Goal: Task Accomplishment & Management: Manage account settings

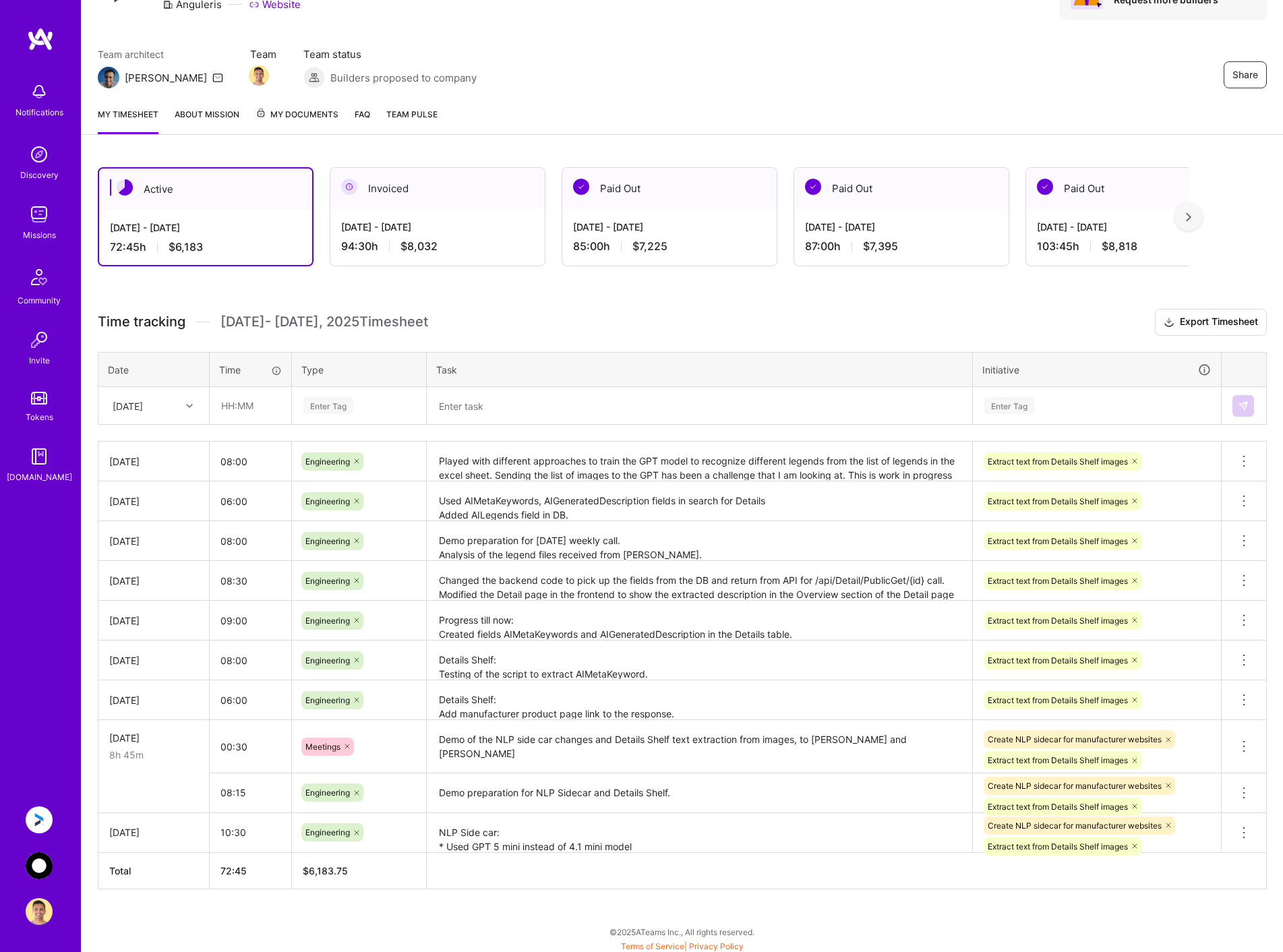
scroll to position [84, 0]
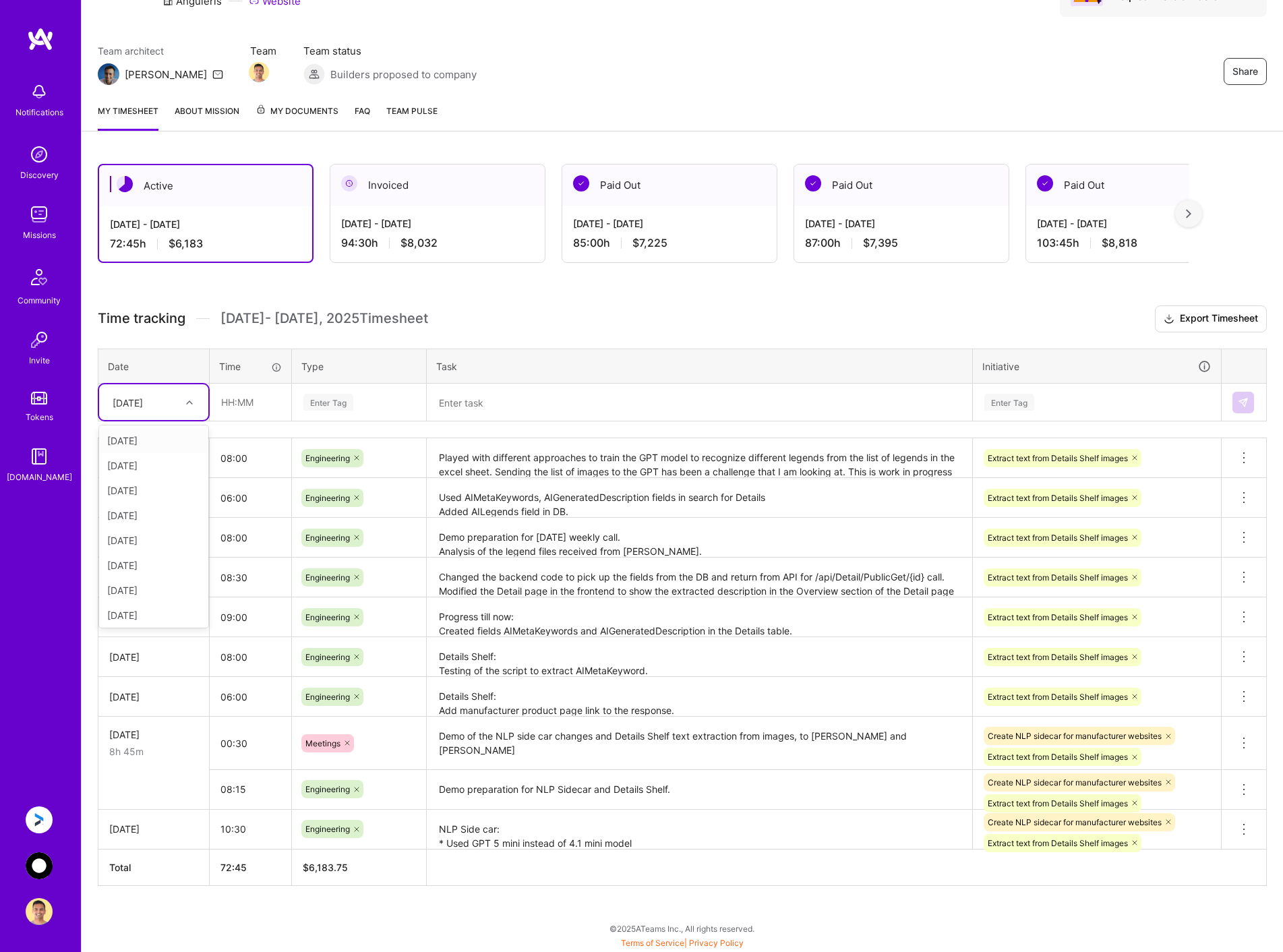
click at [168, 402] on div "[DATE]" at bounding box center [144, 402] width 75 height 23
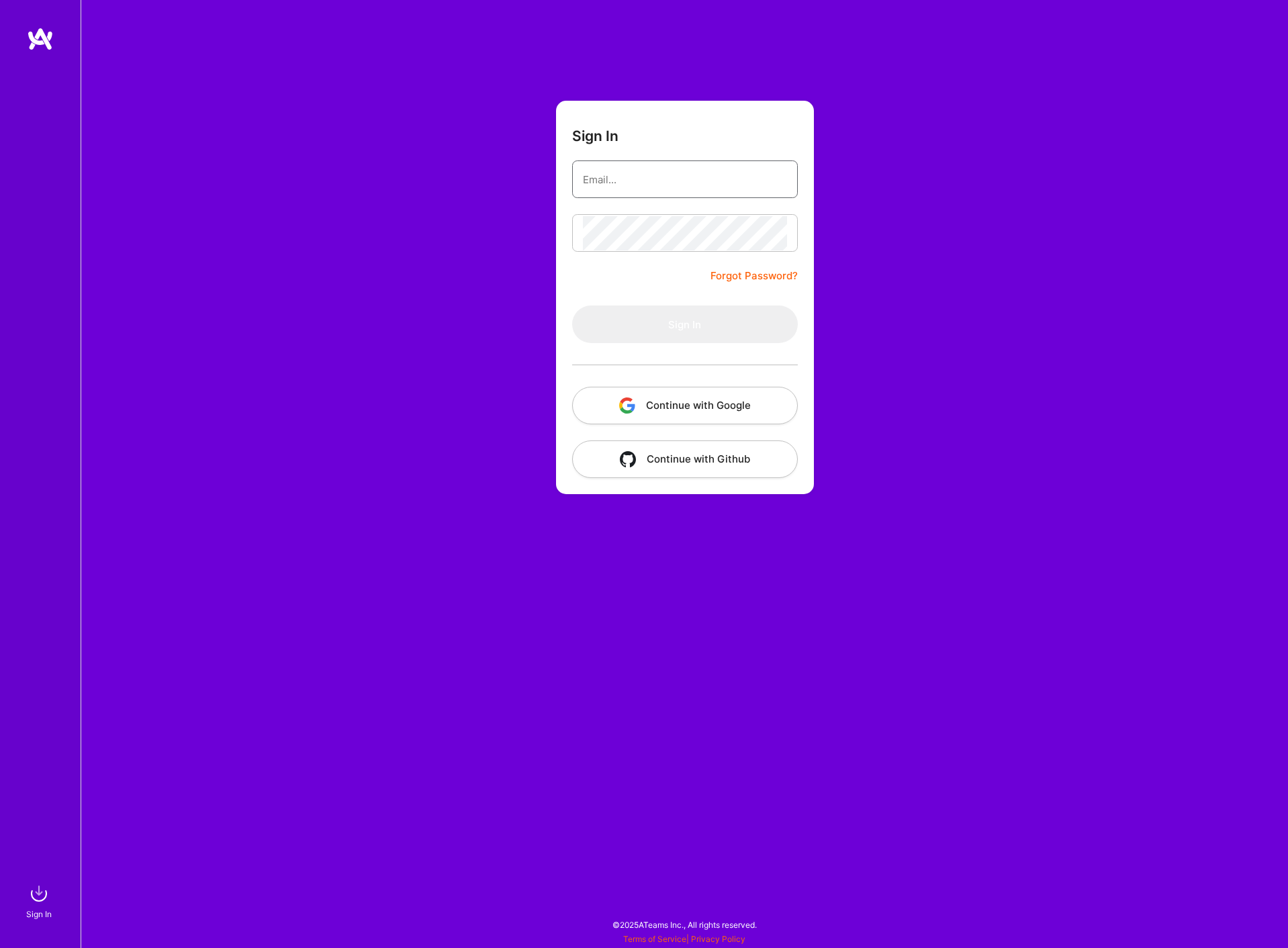
type input "[PERSON_NAME][EMAIL_ADDRESS][DOMAIN_NAME]"
click at [738, 326] on button "Sign In" at bounding box center [685, 324] width 226 height 37
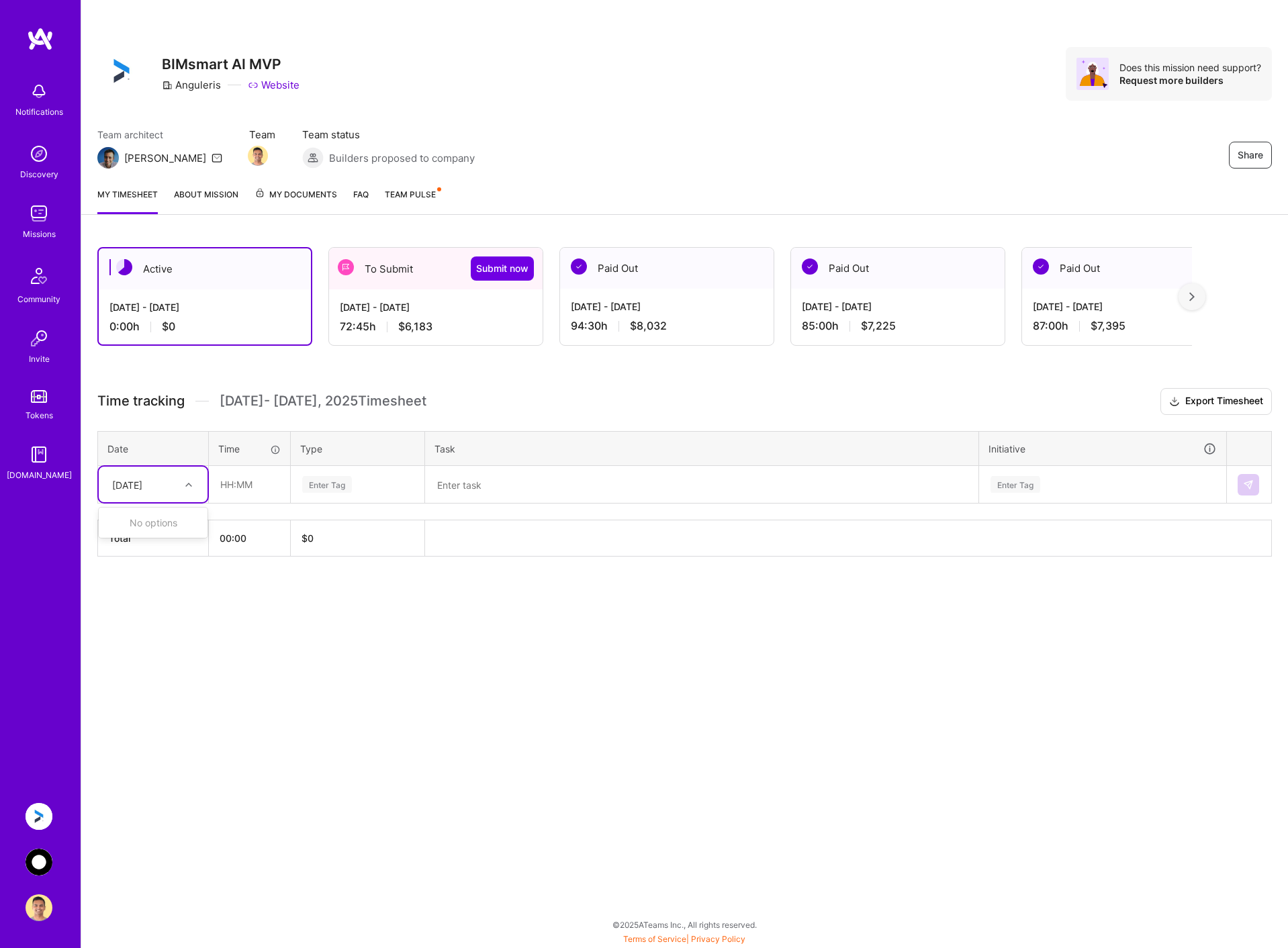
click at [169, 486] on div "[DATE]" at bounding box center [143, 485] width 75 height 23
click at [485, 309] on div "[DATE] - [DATE]" at bounding box center [435, 307] width 192 height 14
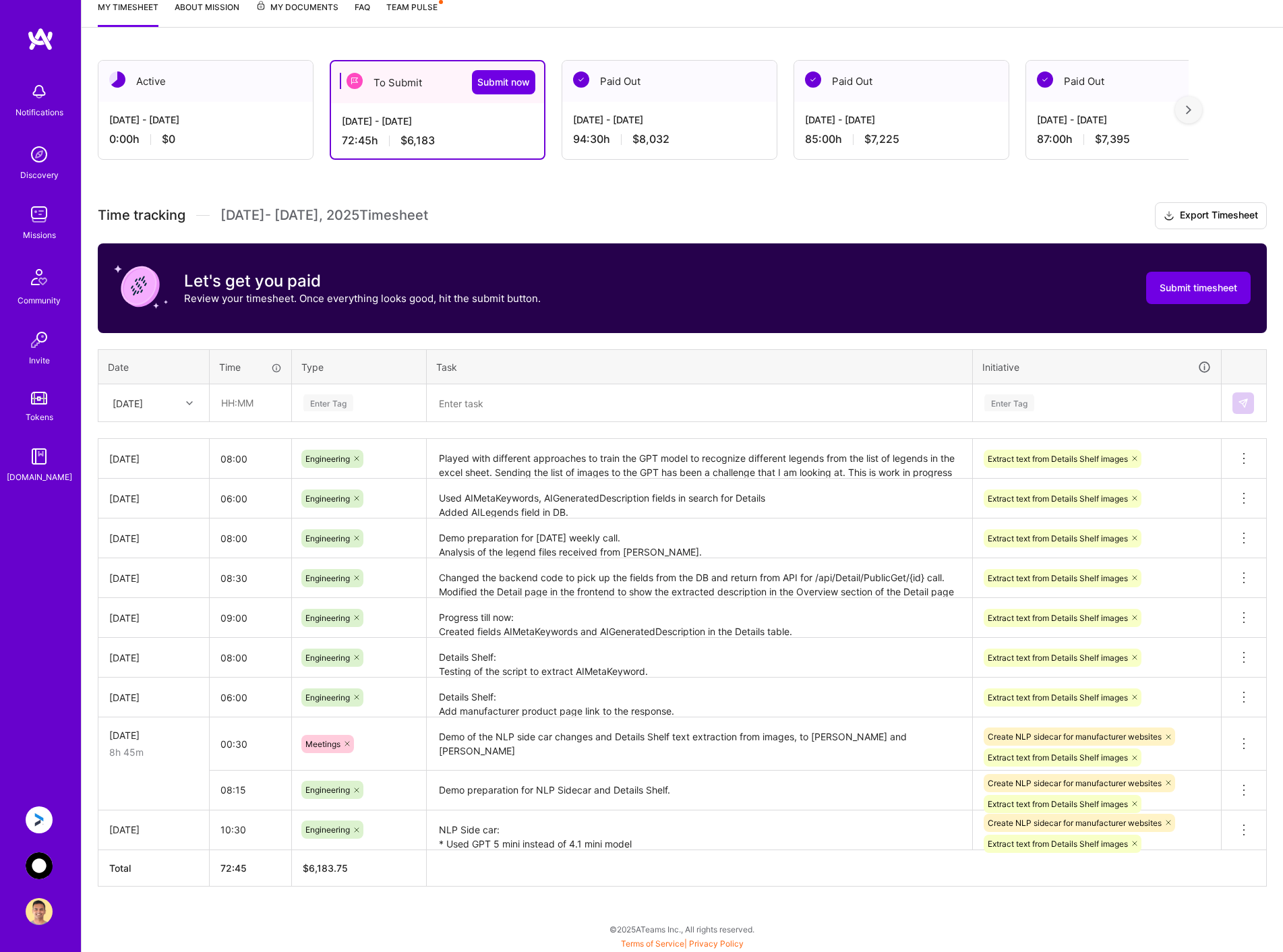
scroll to position [189, 0]
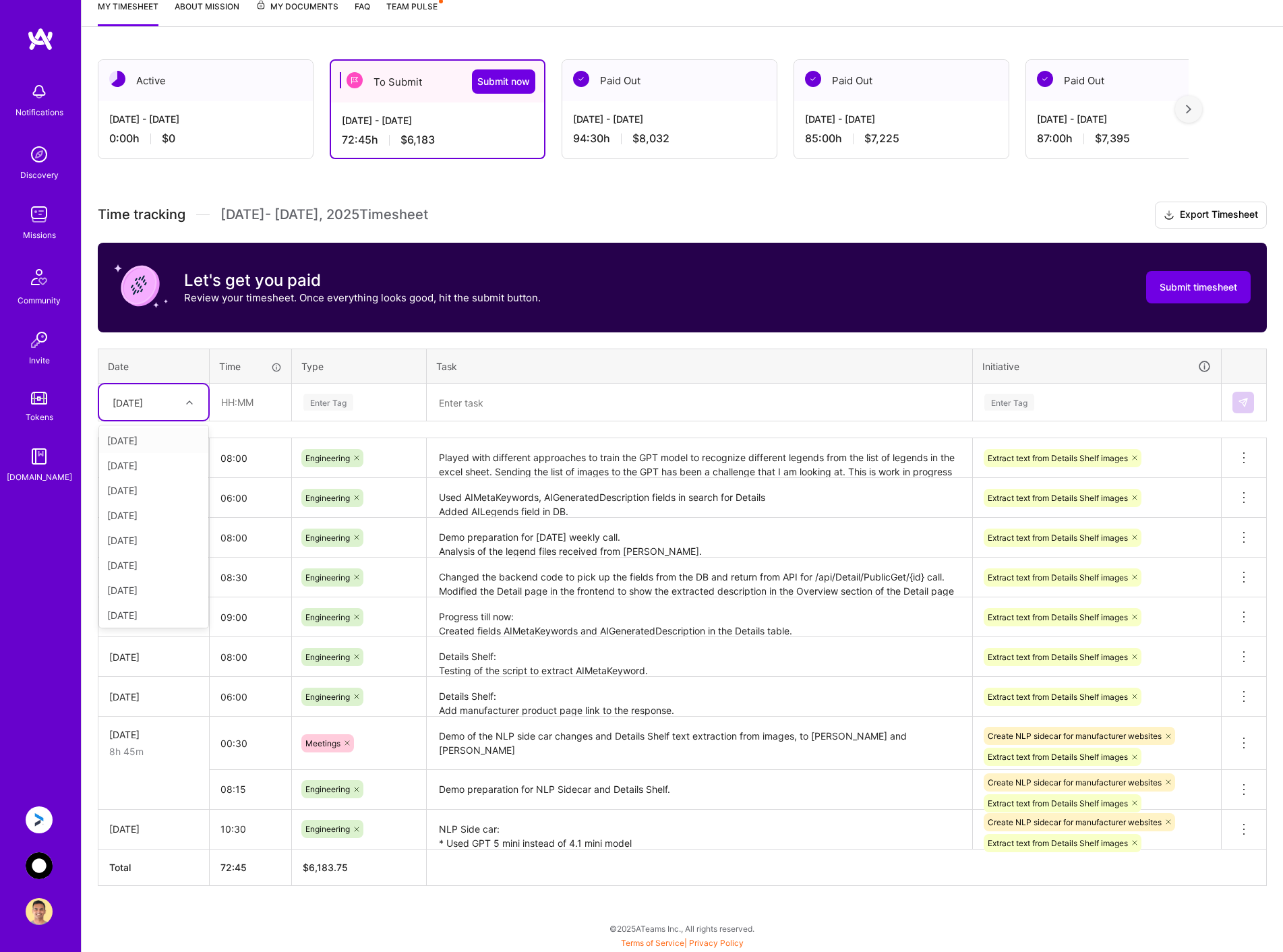
click at [183, 404] on div at bounding box center [191, 402] width 21 height 17
click at [166, 615] on div "[DATE]" at bounding box center [153, 612] width 109 height 25
click at [249, 400] on input "text" at bounding box center [251, 402] width 80 height 36
type input "08:00"
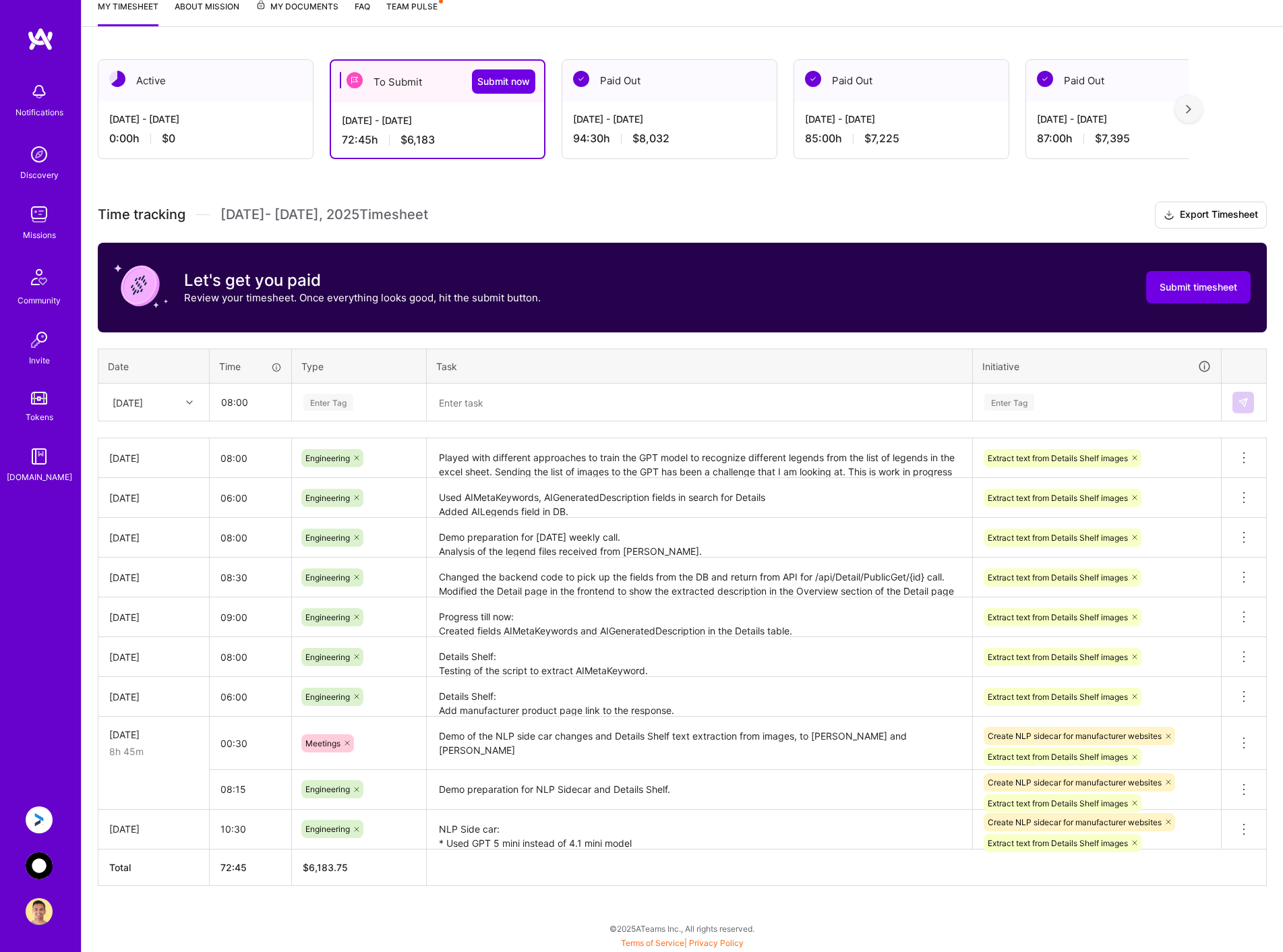
click at [354, 405] on div "Enter Tag" at bounding box center [328, 402] width 50 height 21
type input "eng"
click at [347, 442] on span "Engineering" at bounding box center [328, 446] width 58 height 18
click at [530, 449] on textarea "Played with different approaches to train the GPT model to recognize different …" at bounding box center [699, 458] width 543 height 37
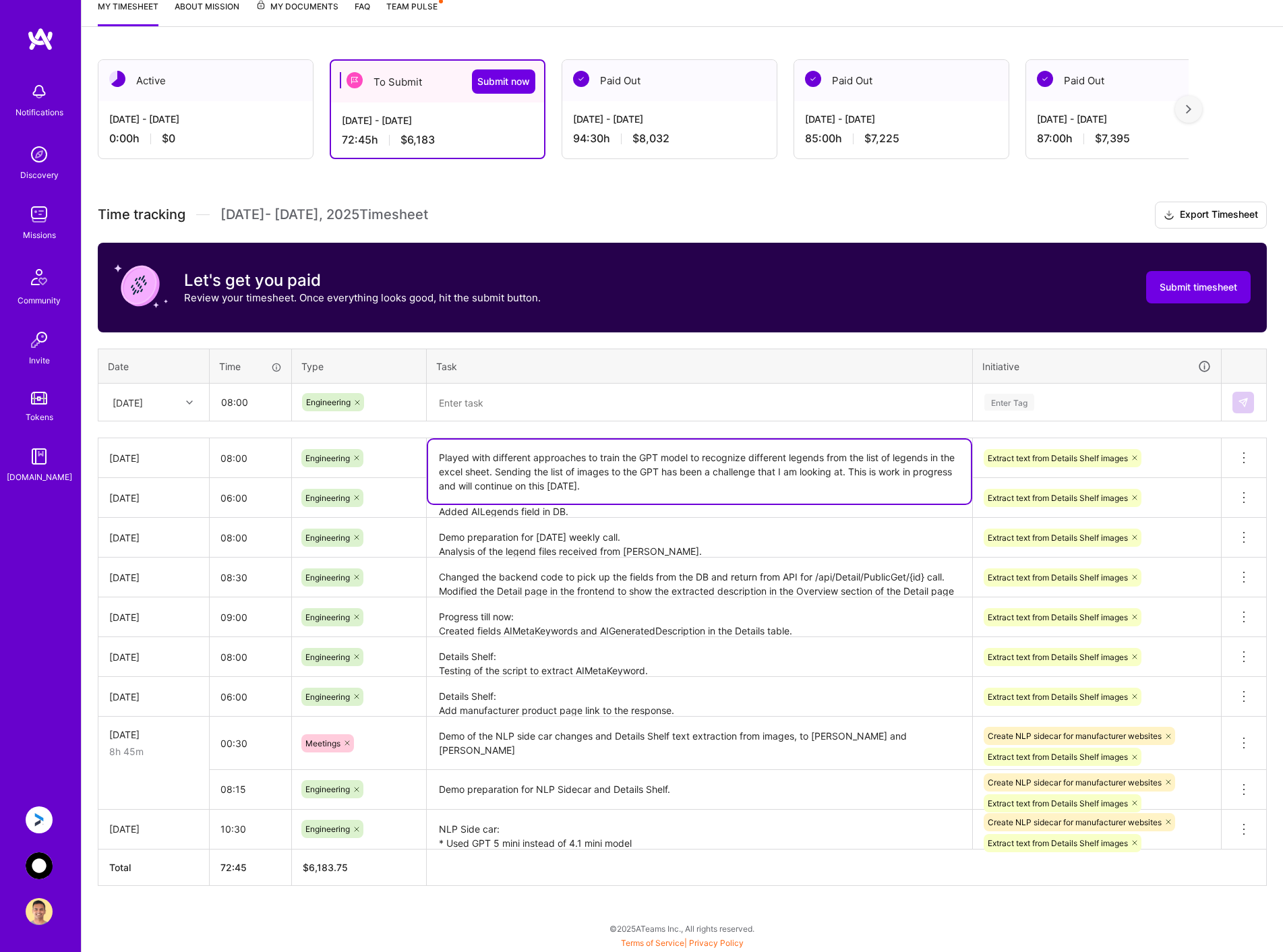
click at [607, 404] on textarea at bounding box center [699, 402] width 543 height 35
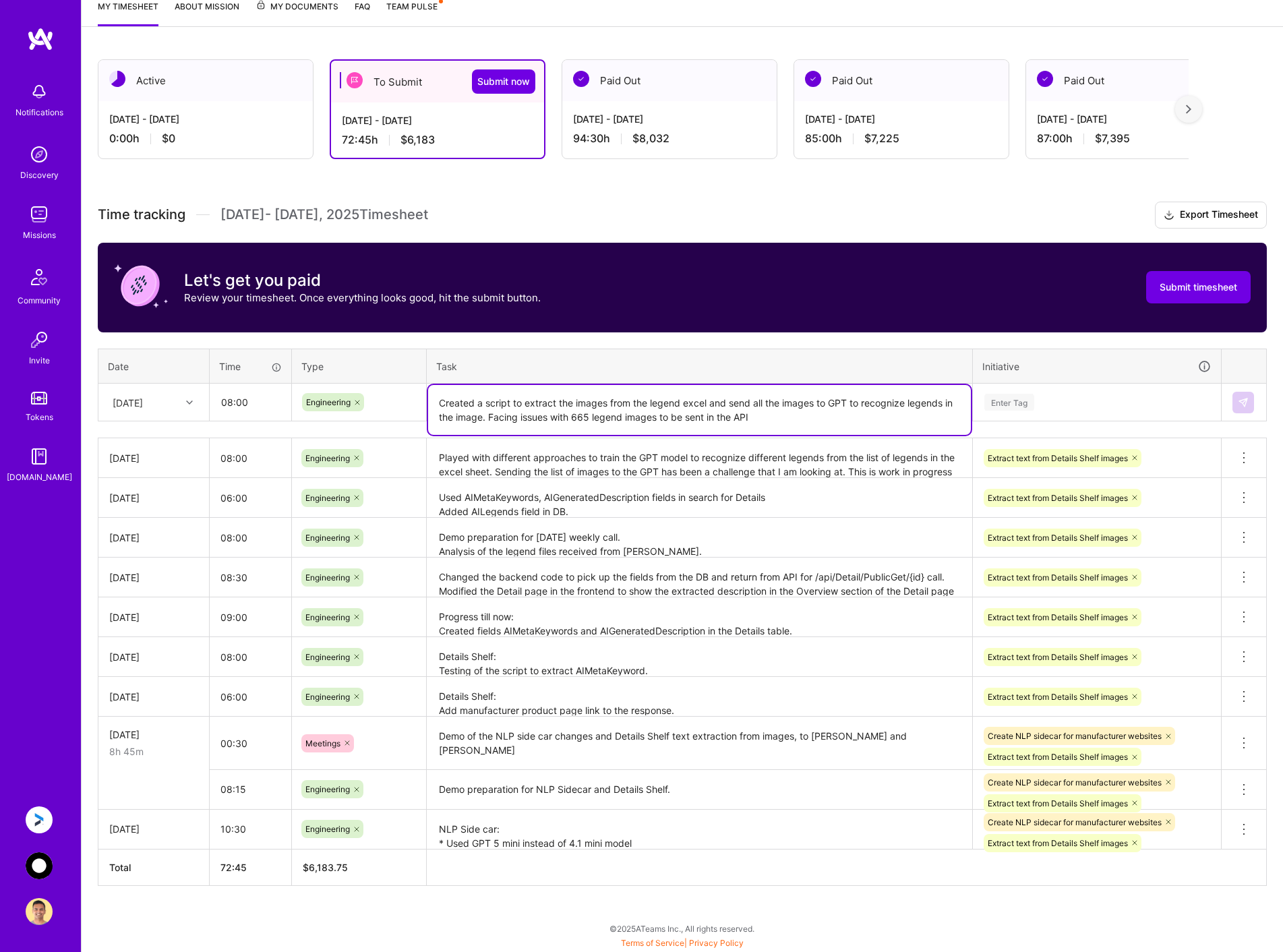
click at [487, 419] on textarea "Created a script to extract the images from the legend excel and send all the i…" at bounding box center [699, 409] width 543 height 50
type textarea "Created a script to extract the images from the legend excel and send all the i…"
click at [1061, 403] on div "Enter Tag" at bounding box center [1097, 402] width 228 height 17
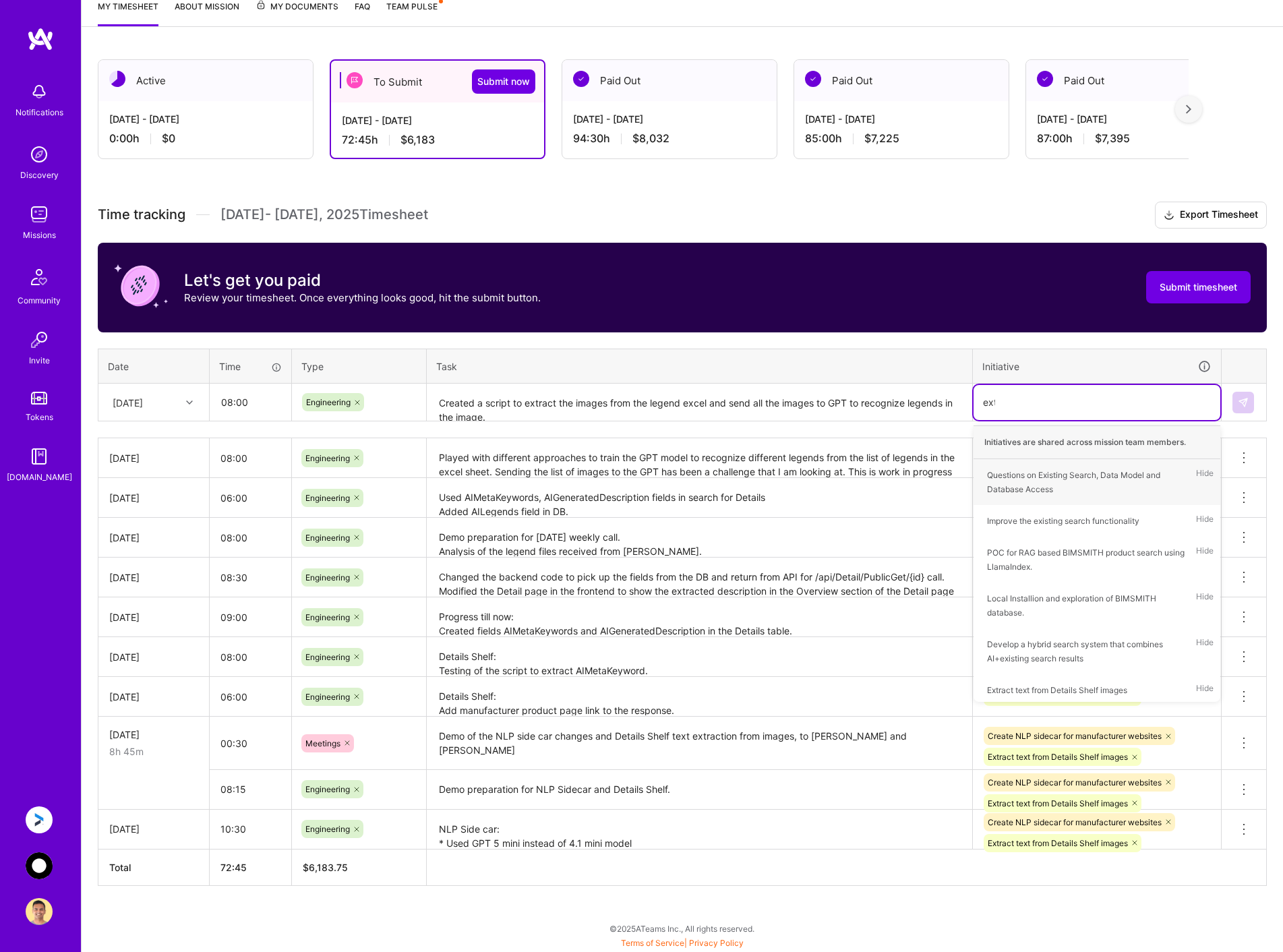
type input "extr"
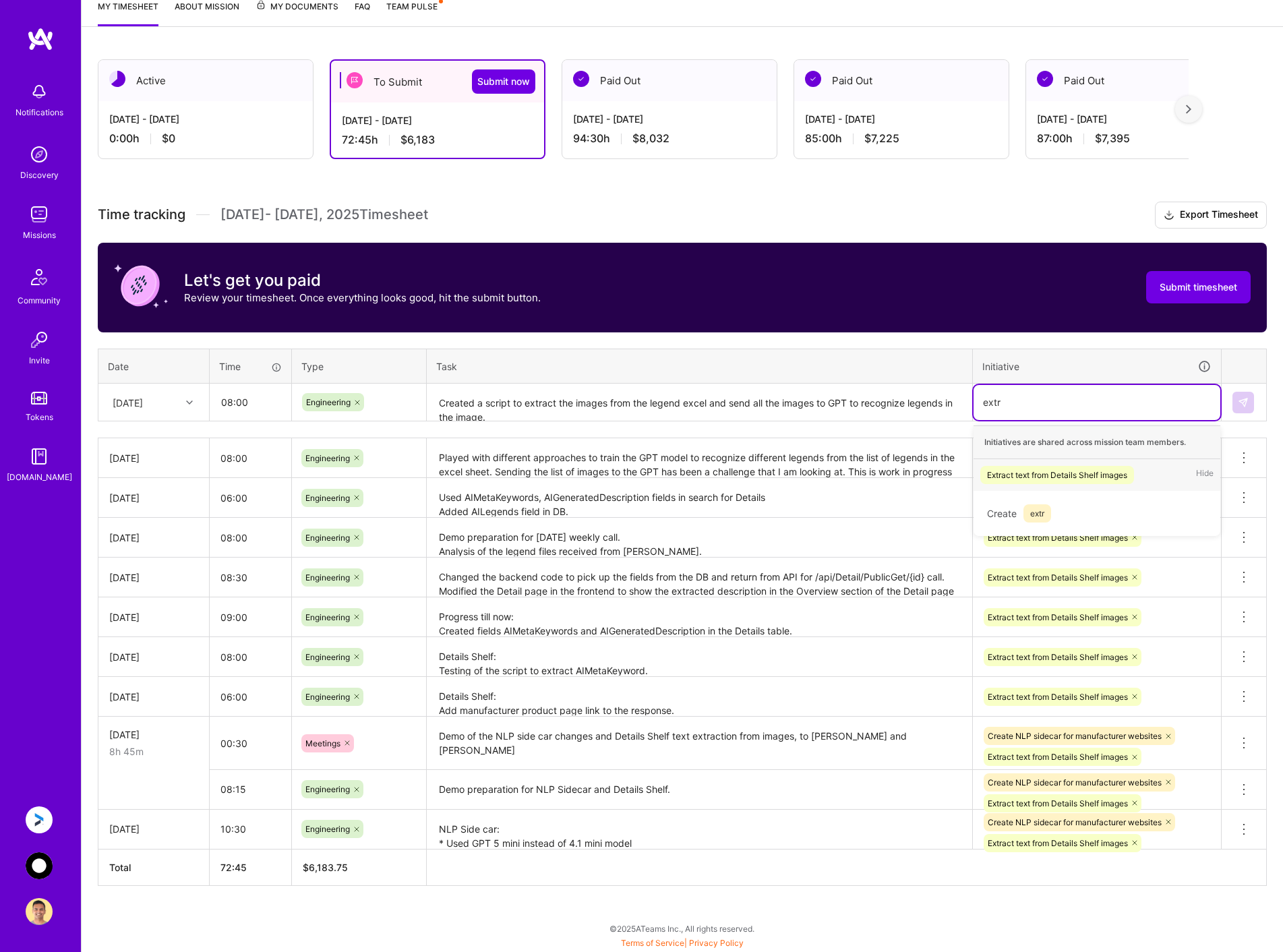
click at [1052, 471] on div "Extract text from Details Shelf images" at bounding box center [1057, 475] width 140 height 14
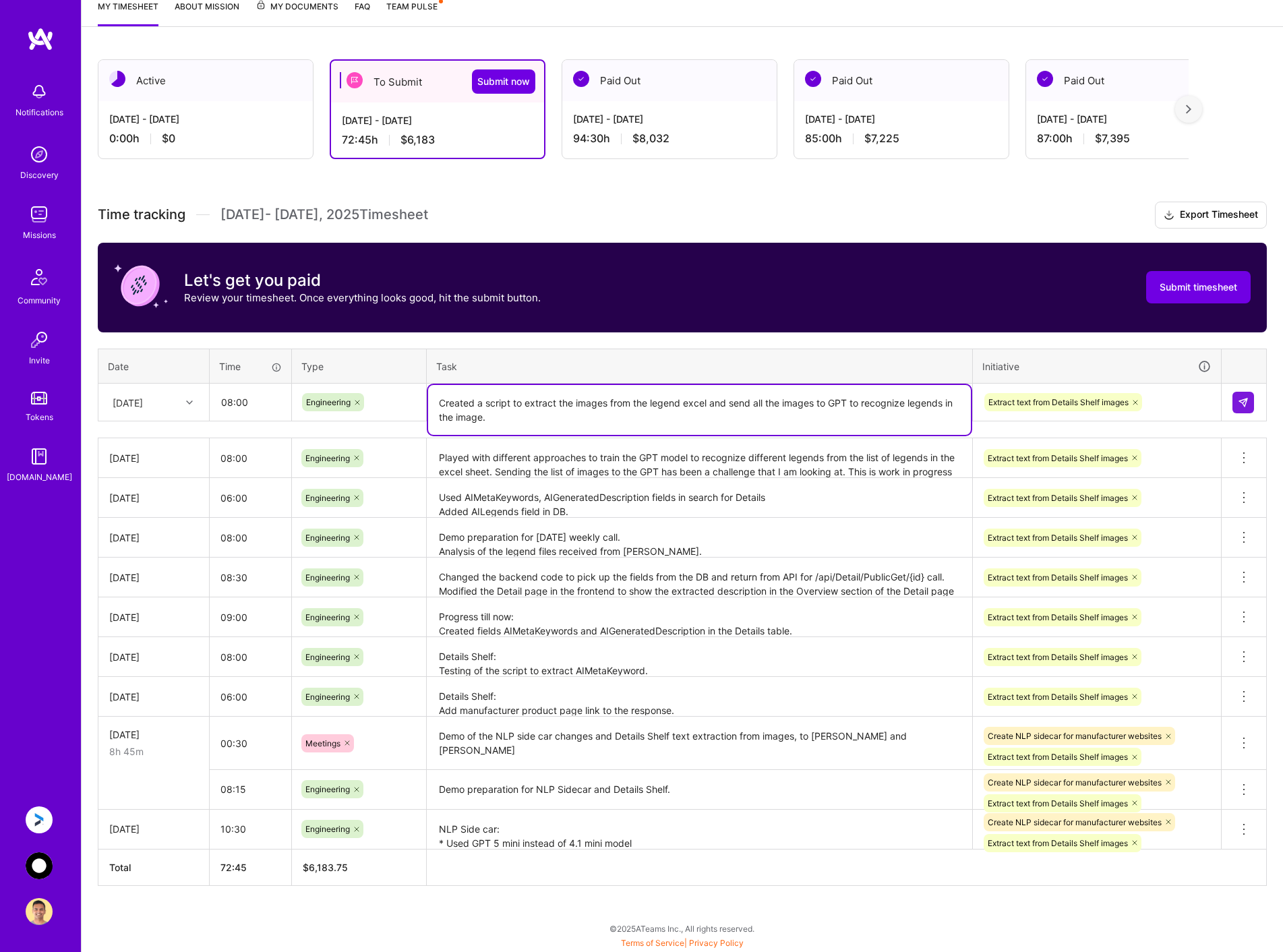
click at [476, 402] on textarea "Created a script to extract the images from the legend excel and send all the i…" at bounding box center [699, 409] width 543 height 50
click at [595, 421] on textarea "Creating a script to extract the images from the legend excel and send all the …" at bounding box center [699, 409] width 543 height 50
type textarea "Creating a script to extract the images from the legend excel and send all the …"
click at [1239, 397] on img at bounding box center [1243, 402] width 10 height 10
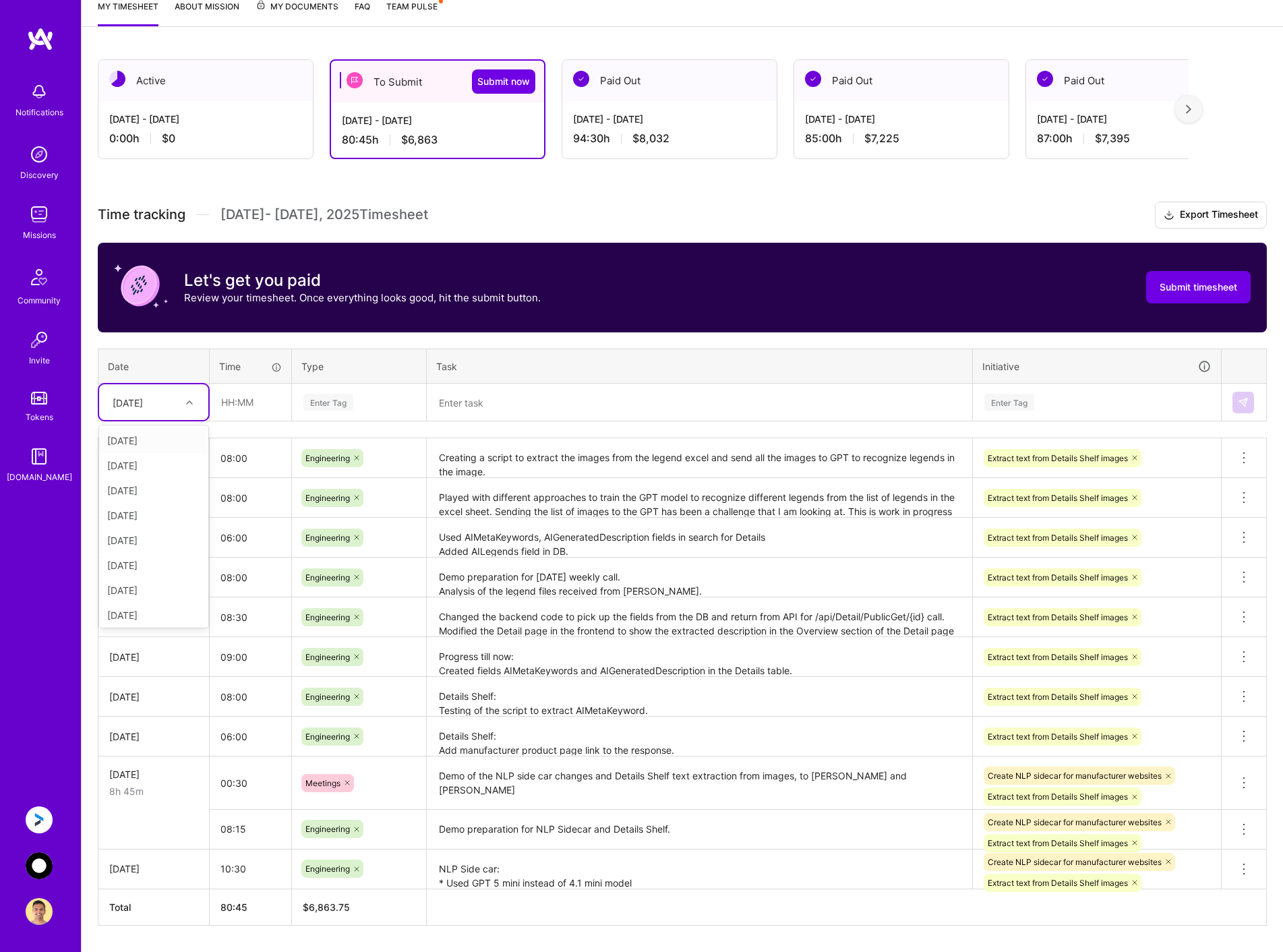
click at [172, 398] on div "[DATE]" at bounding box center [144, 402] width 75 height 23
click at [144, 613] on div "[DATE]" at bounding box center [153, 612] width 109 height 25
click at [268, 397] on input "text" at bounding box center [251, 402] width 80 height 36
type input "08:00"
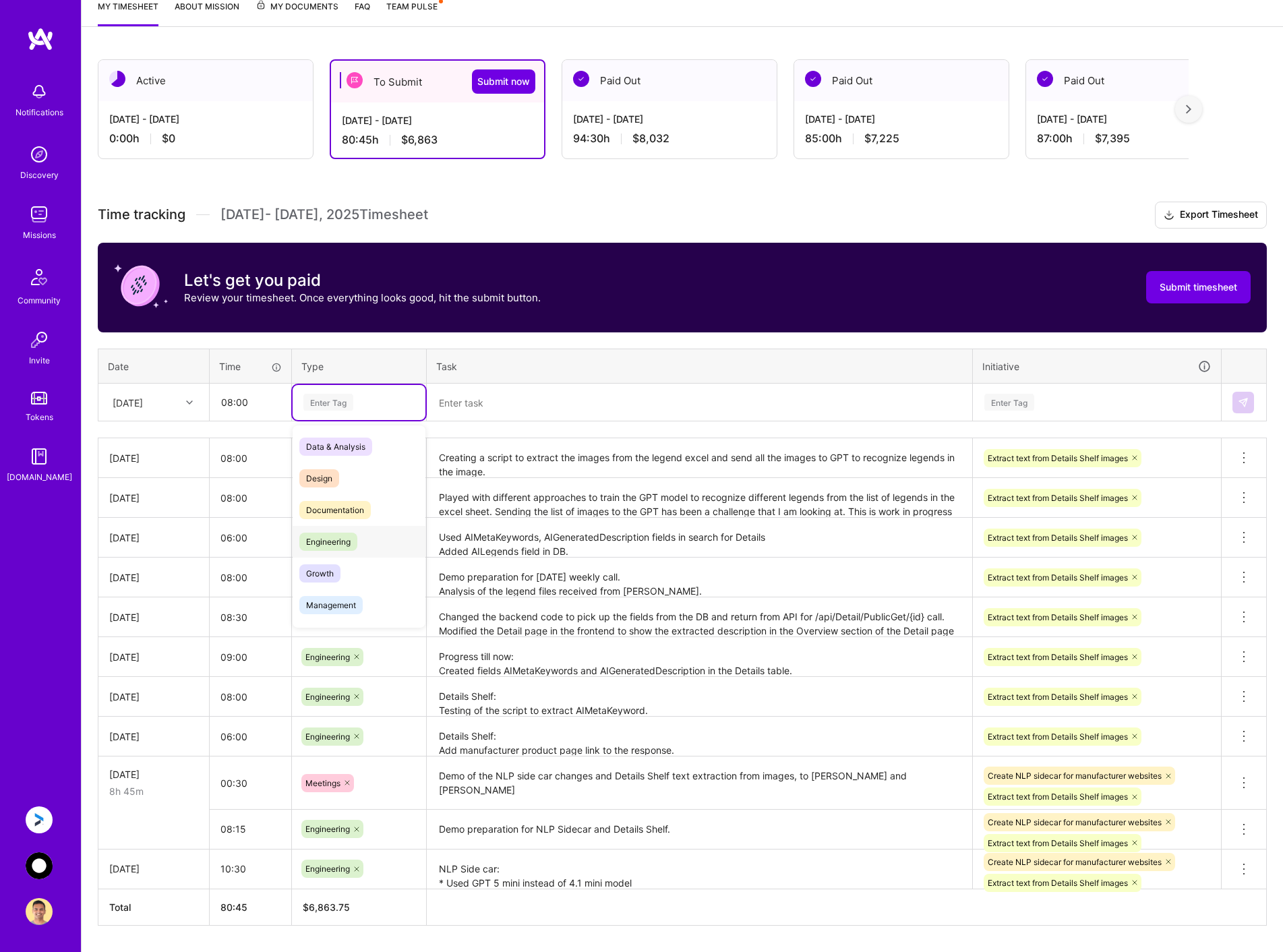
click at [360, 537] on div "Engineering" at bounding box center [359, 542] width 132 height 31
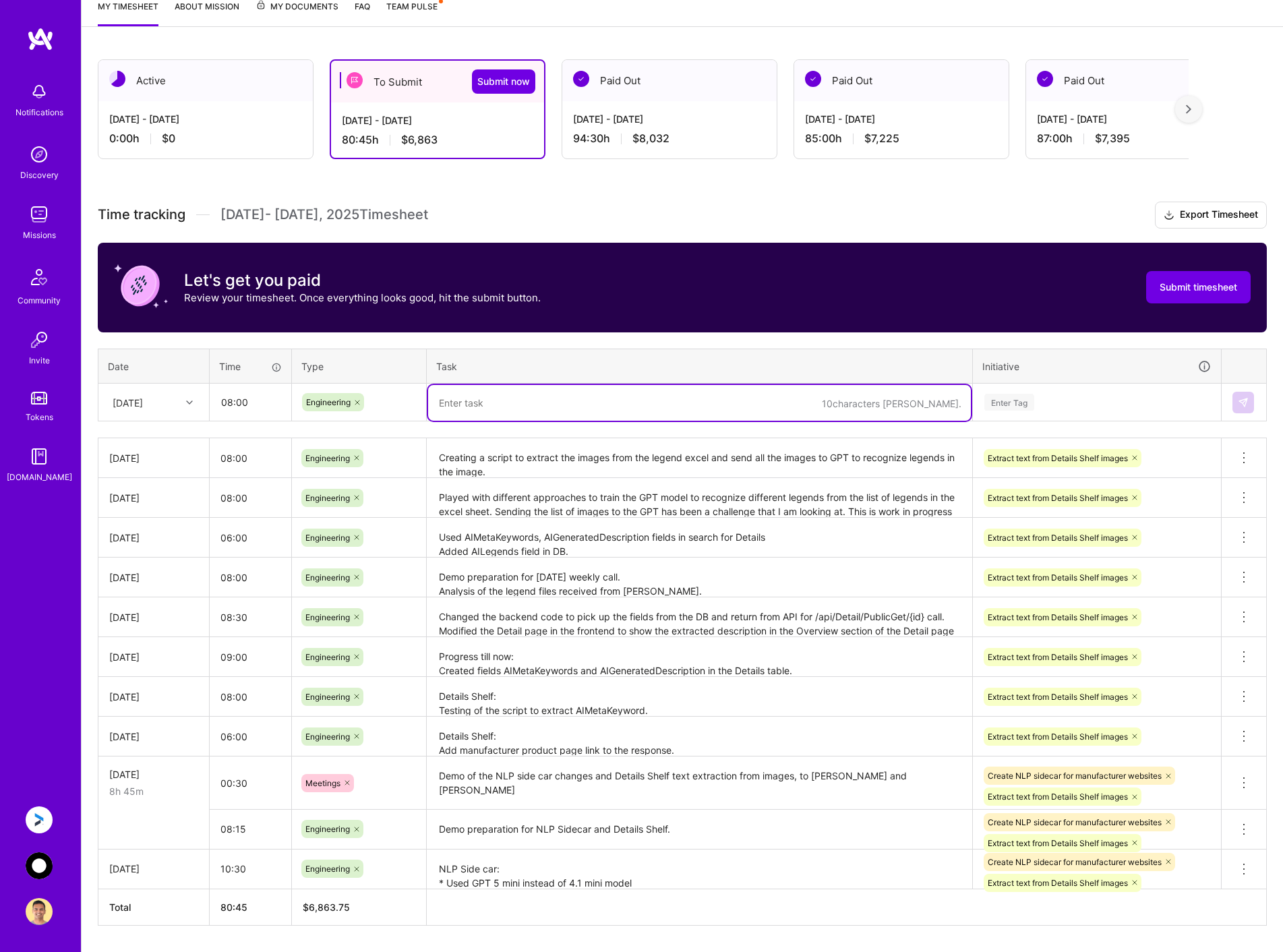
click at [494, 402] on textarea at bounding box center [699, 402] width 543 height 36
type textarea "D"
paste textarea "Facing issues with 665 legend images to be sent in the API"
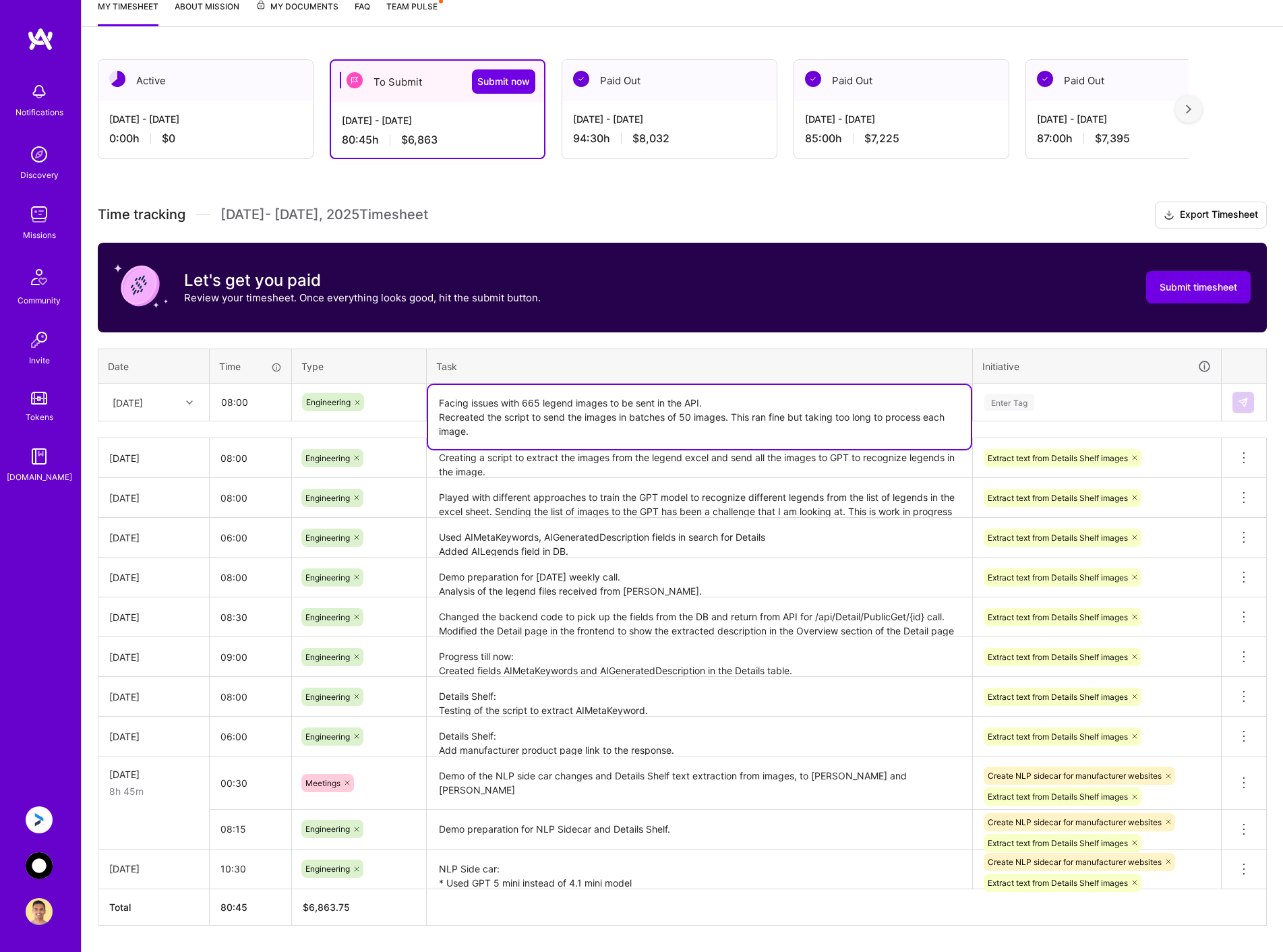
type textarea "Facing issues with 665 legend images to be sent in the API. Recreated the scrip…"
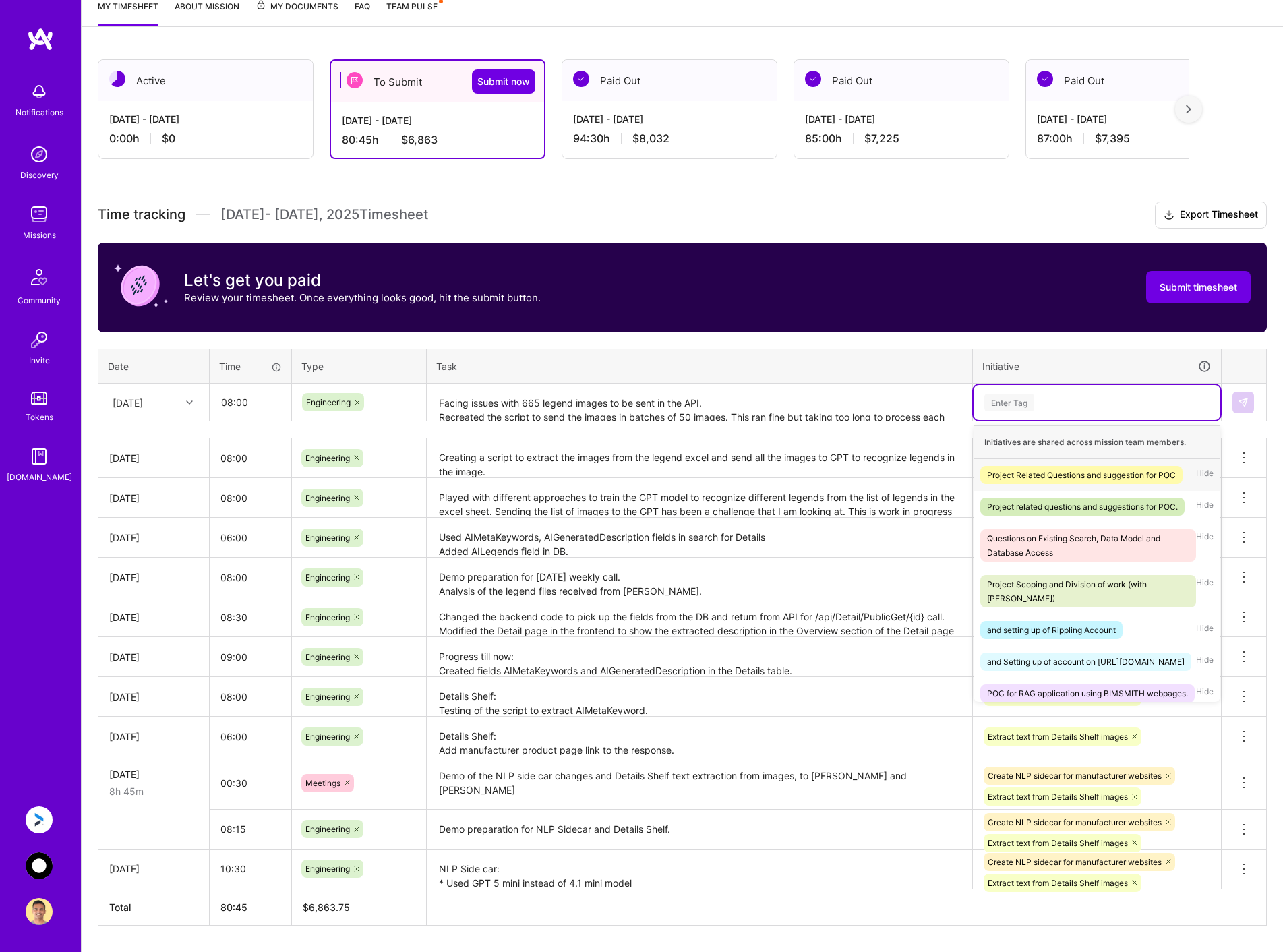
click at [1027, 402] on div "Enter Tag" at bounding box center [1009, 402] width 50 height 21
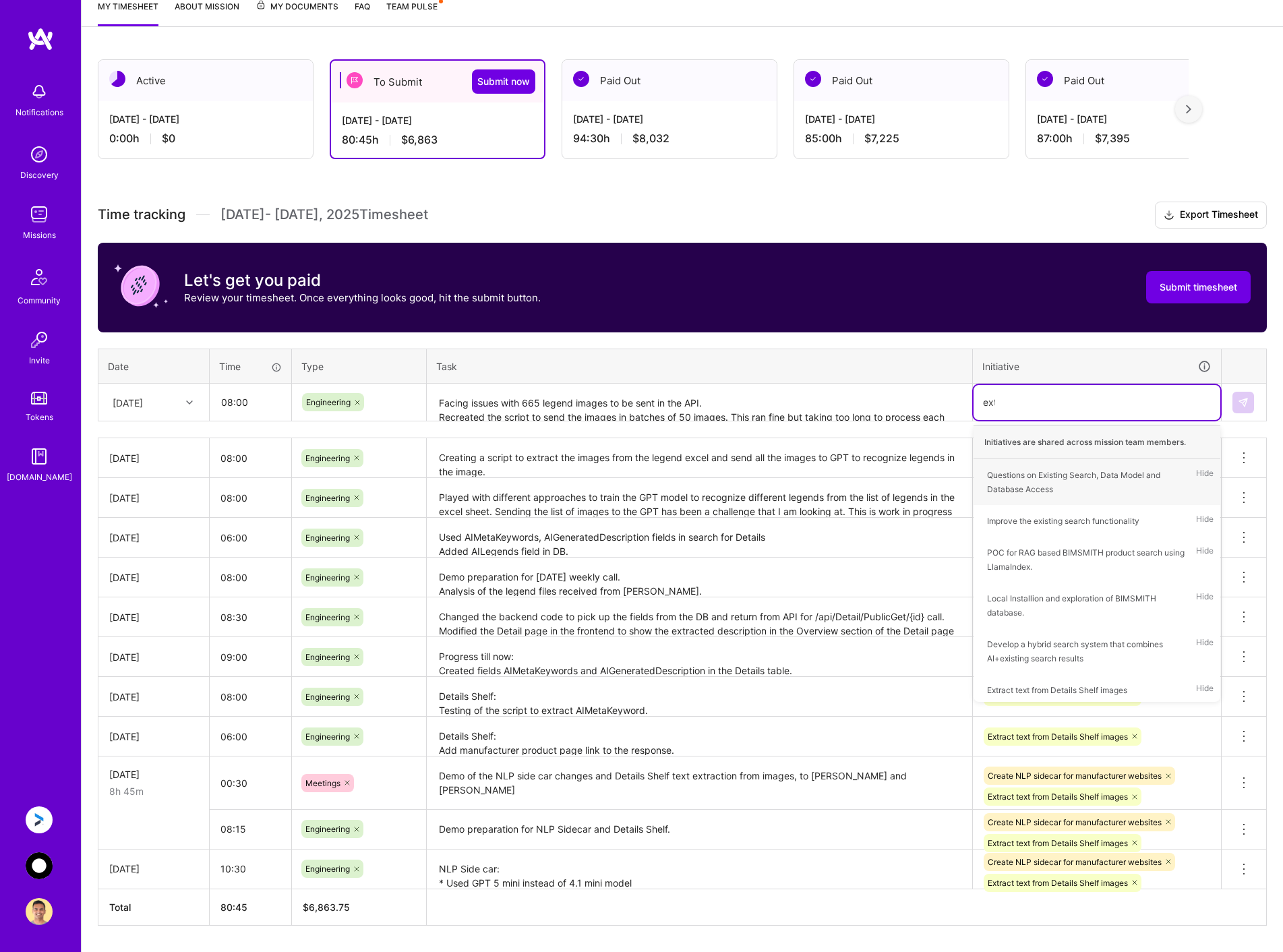
type input "extr"
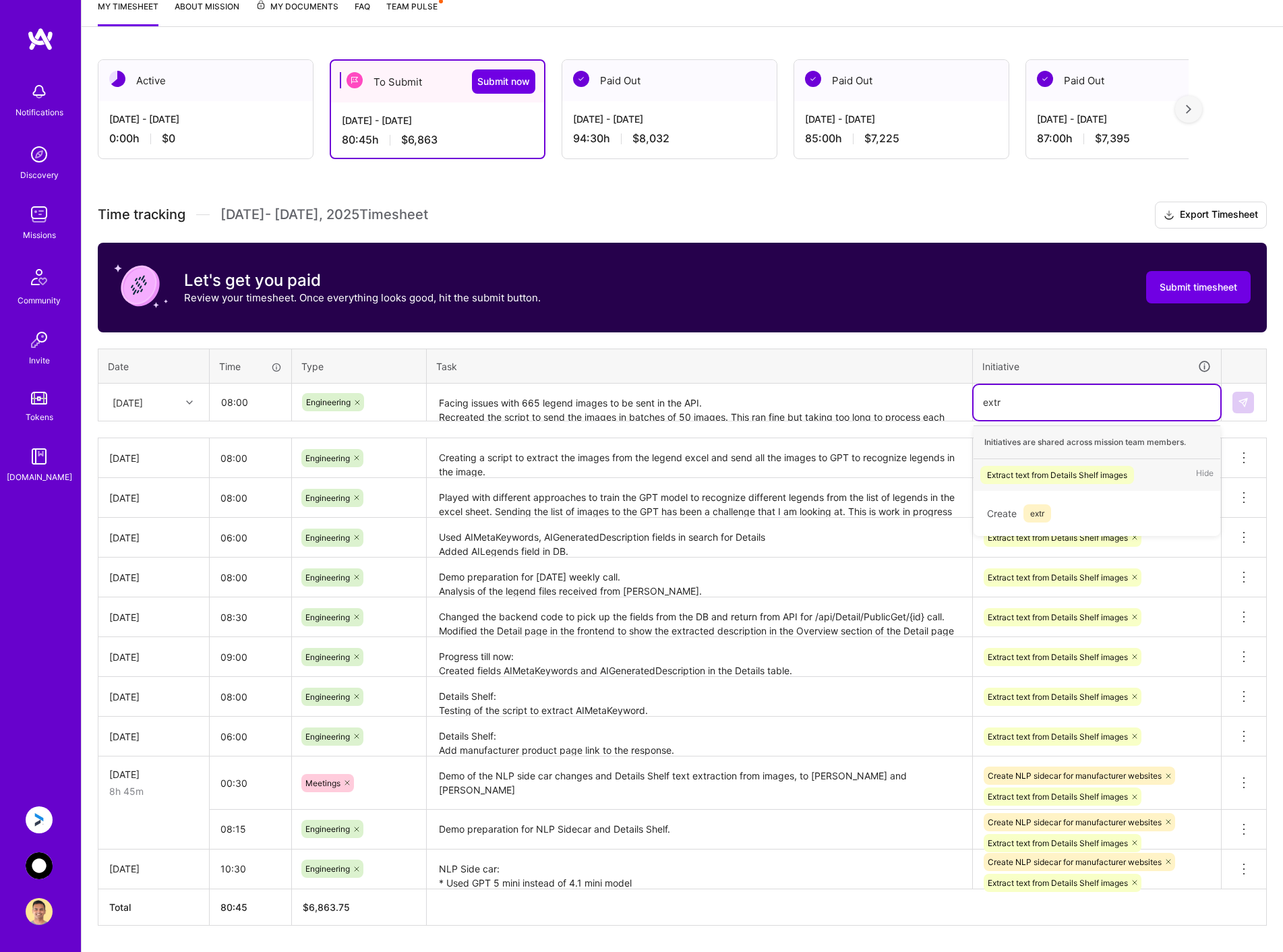
click at [1030, 474] on div "Extract text from Details Shelf images" at bounding box center [1057, 475] width 140 height 14
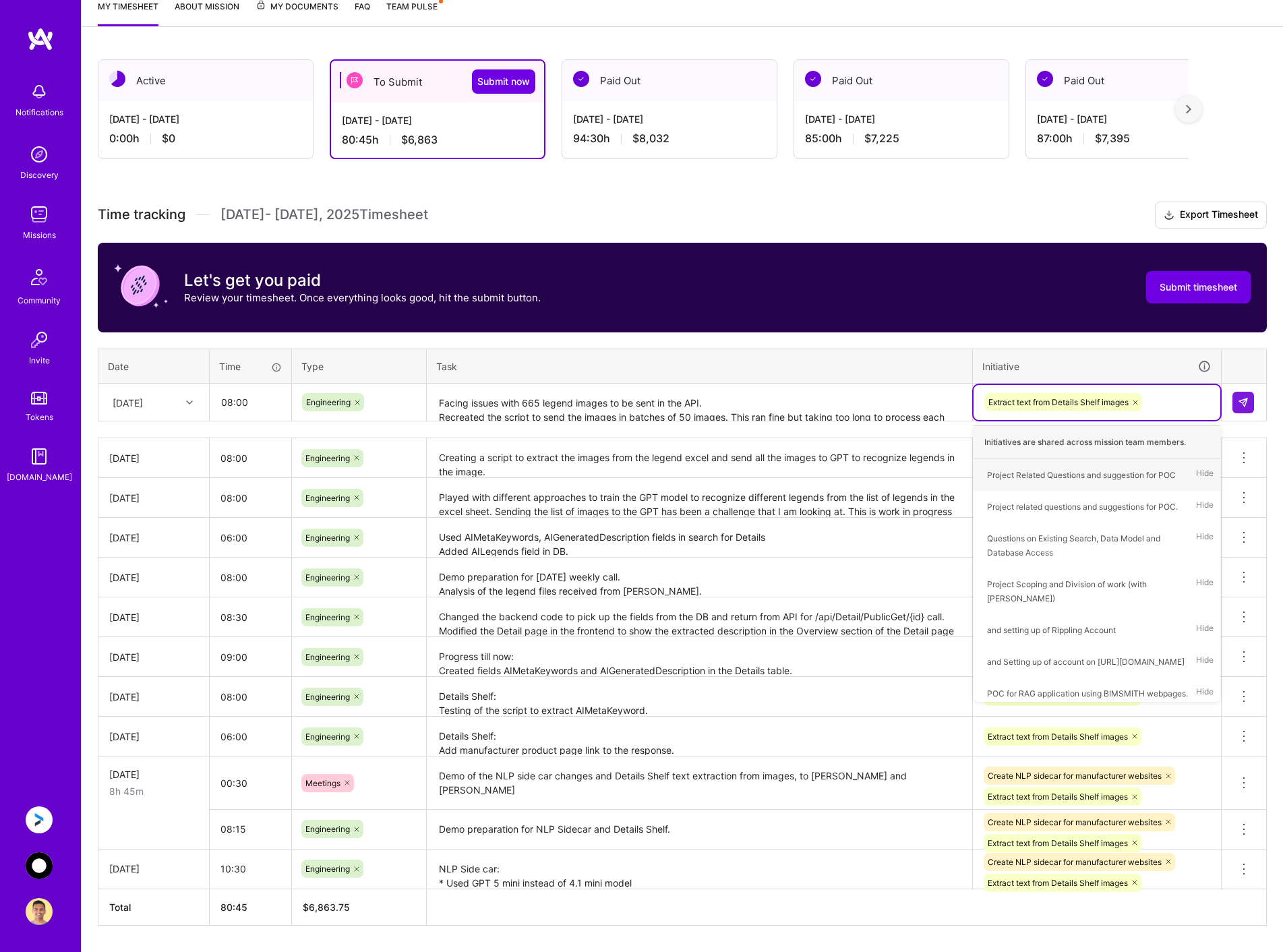
click at [722, 402] on textarea "Facing issues with 665 legend images to be sent in the API. Recreated the scrip…" at bounding box center [699, 402] width 543 height 36
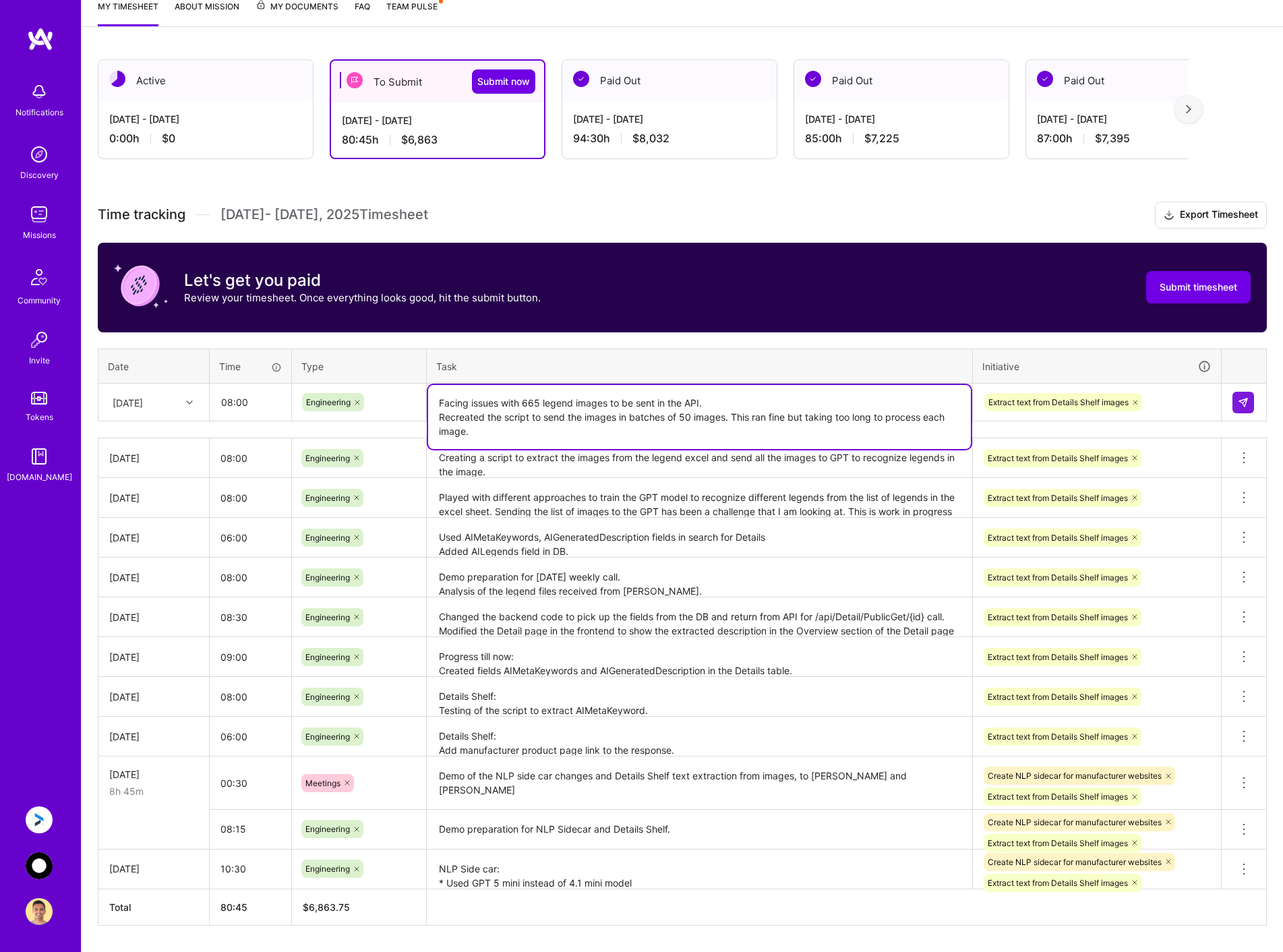
click at [442, 402] on textarea "Facing issues with 665 legend images to be sent in the API. Recreated the scrip…" at bounding box center [699, 417] width 543 height 64
drag, startPoint x: 734, startPoint y: 415, endPoint x: 755, endPoint y: 429, distance: 25.2
click at [755, 429] on textarea "Facing issues with 665 legend images to be sent in the API. Recreated the scrip…" at bounding box center [699, 417] width 543 height 64
click at [804, 419] on textarea "Facing issues with 665 legend images to be sent in the API. Recreated the scrip…" at bounding box center [699, 417] width 543 height 64
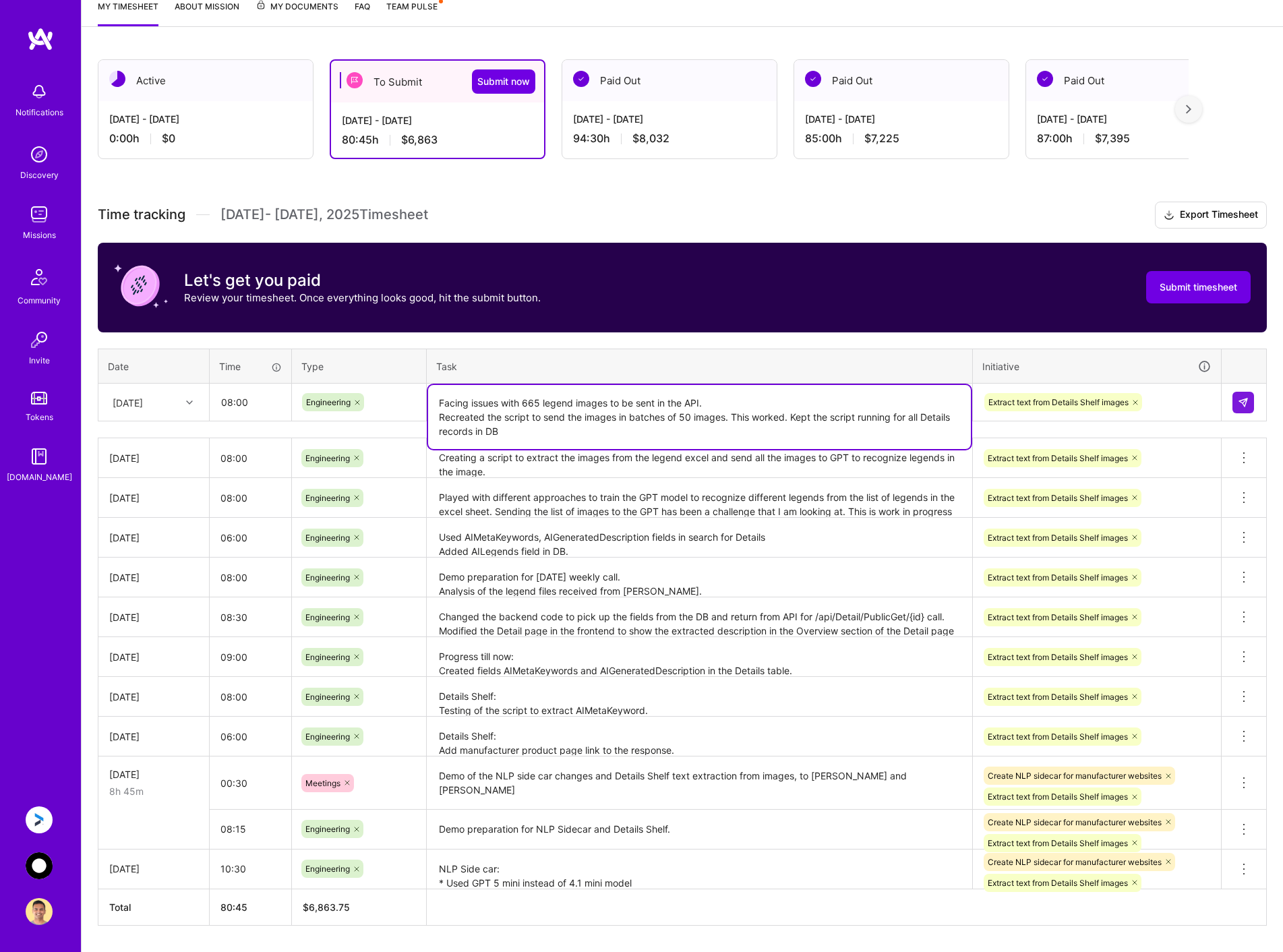
click at [884, 431] on textarea "Facing issues with 665 legend images to be sent in the API. Recreated the scrip…" at bounding box center [699, 417] width 543 height 64
type textarea "Facing issues with 665 legend images to be sent in the API. Recreated the scrip…"
click at [1242, 398] on img at bounding box center [1243, 402] width 10 height 10
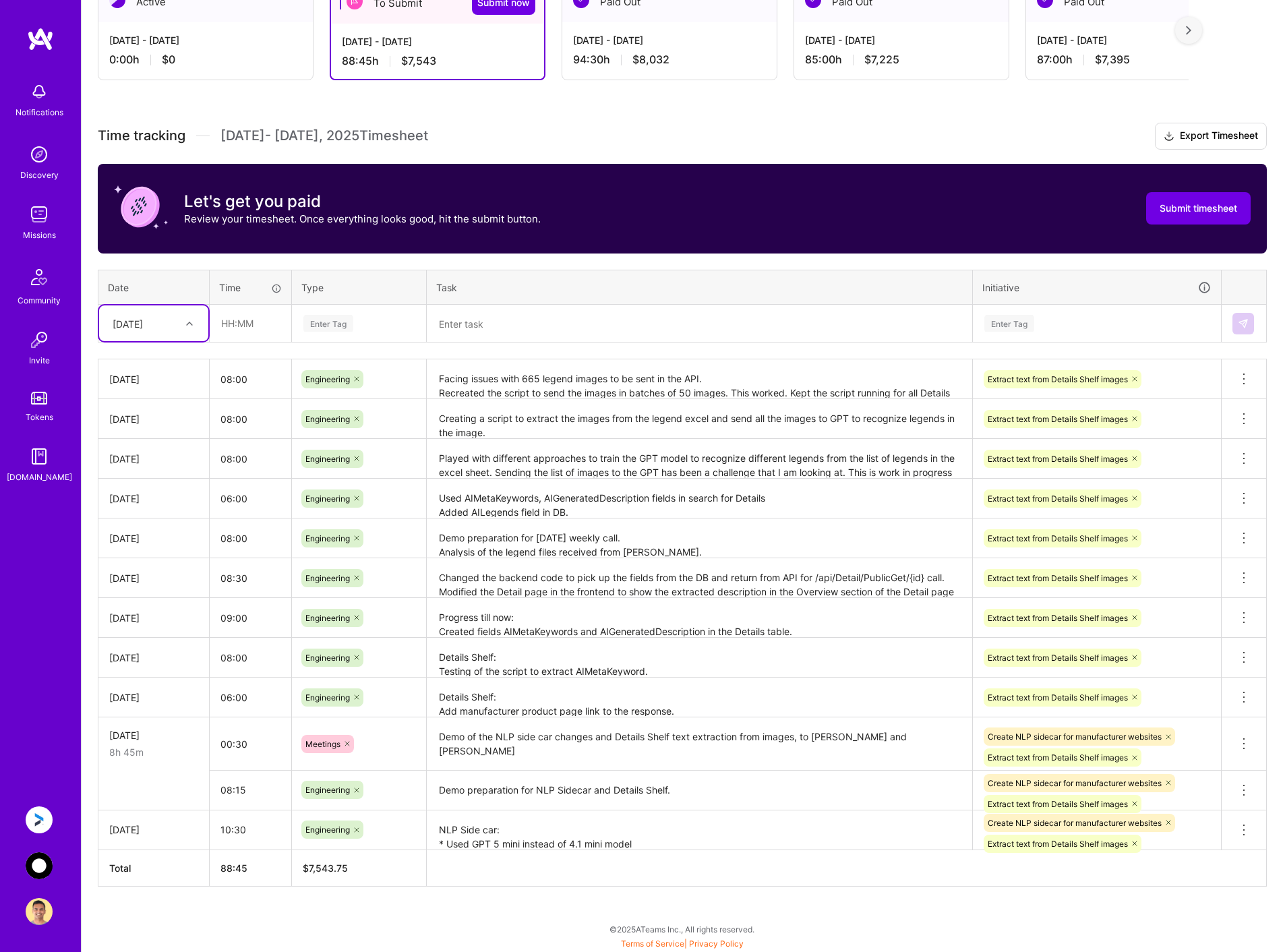
scroll to position [268, 0]
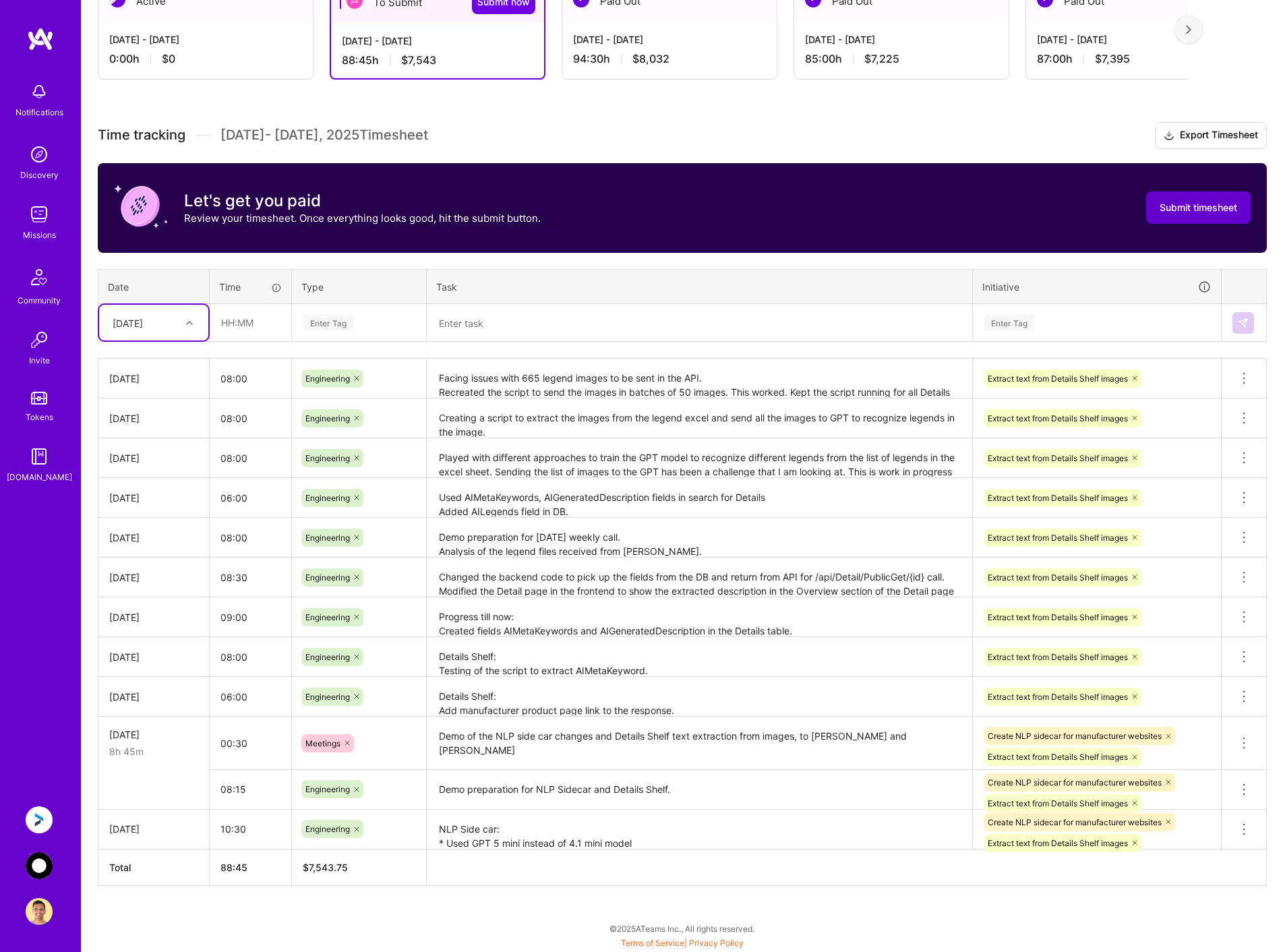
click at [1205, 216] on button "Submit timesheet" at bounding box center [1199, 207] width 105 height 32
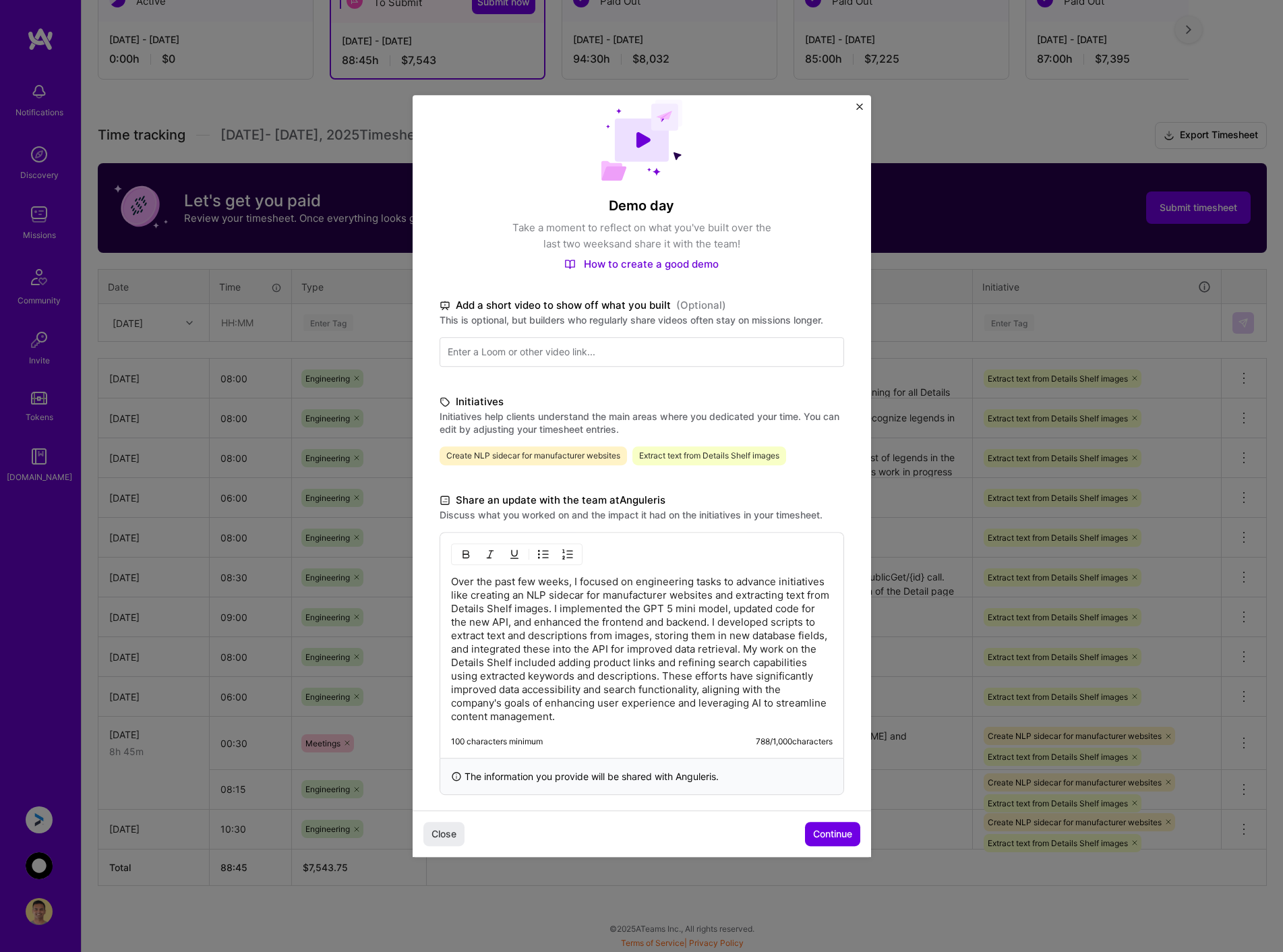
scroll to position [35, 0]
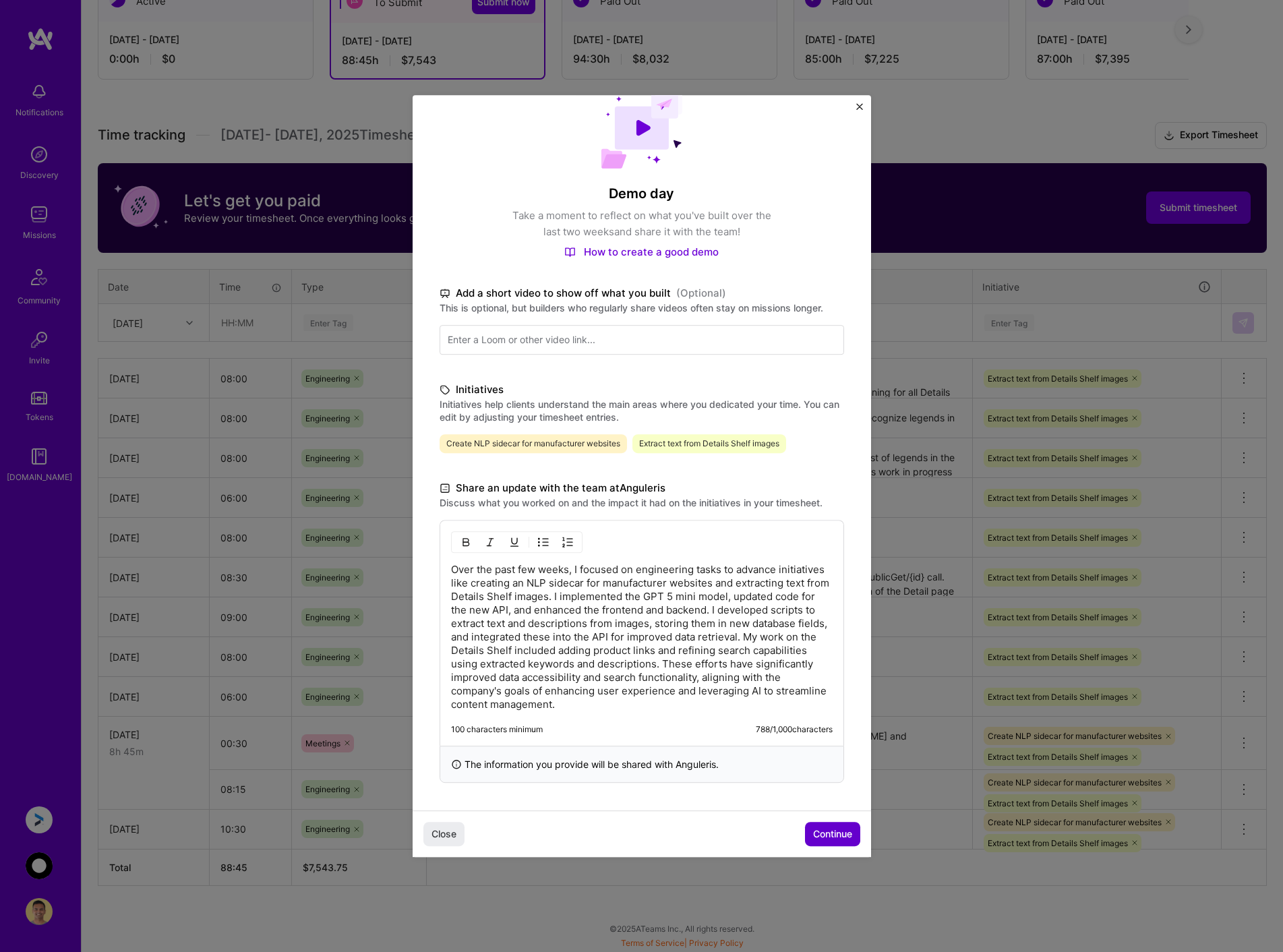
click at [825, 828] on span "Continue" at bounding box center [833, 834] width 39 height 13
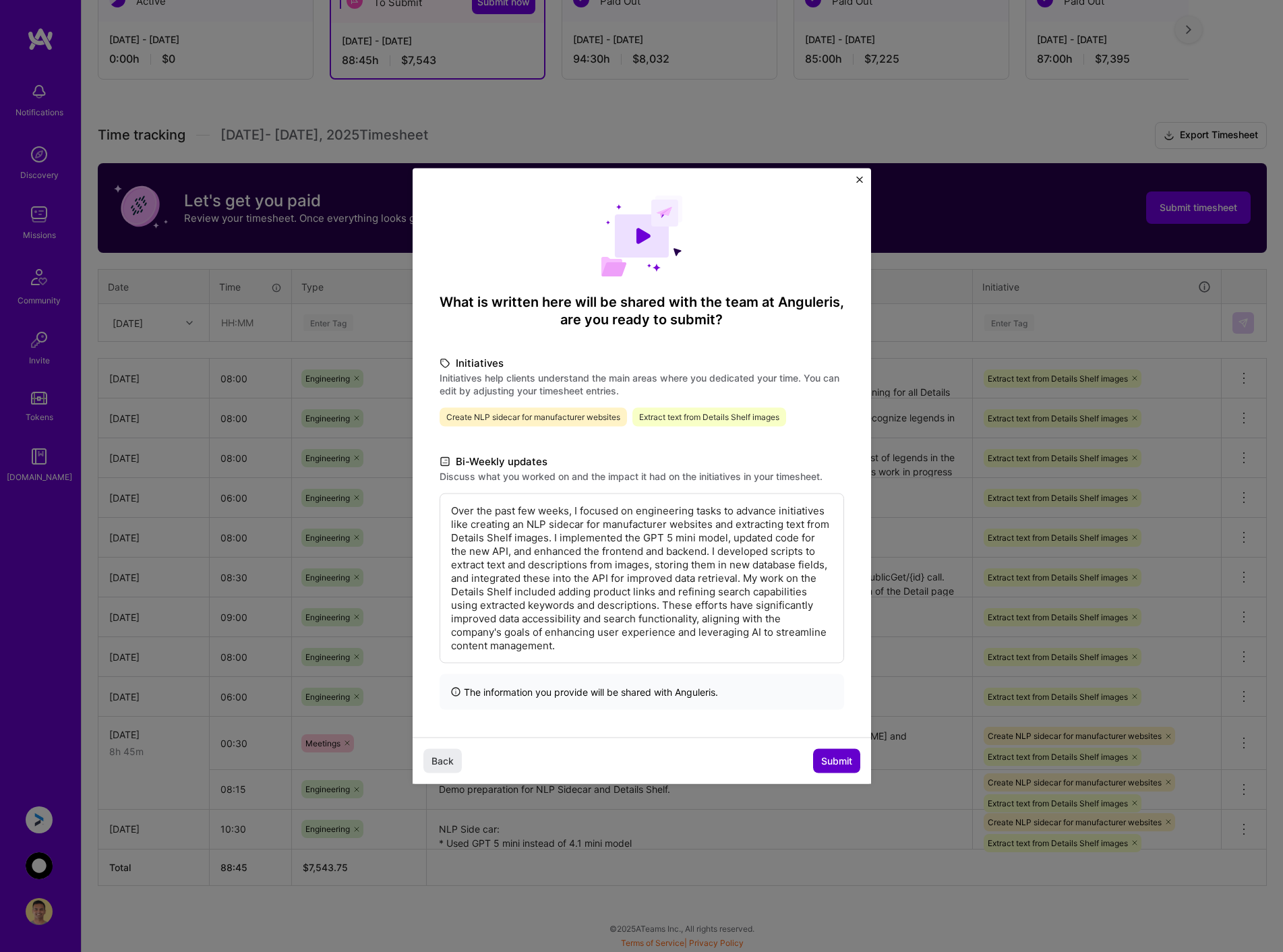
click at [841, 757] on span "Submit" at bounding box center [837, 760] width 31 height 13
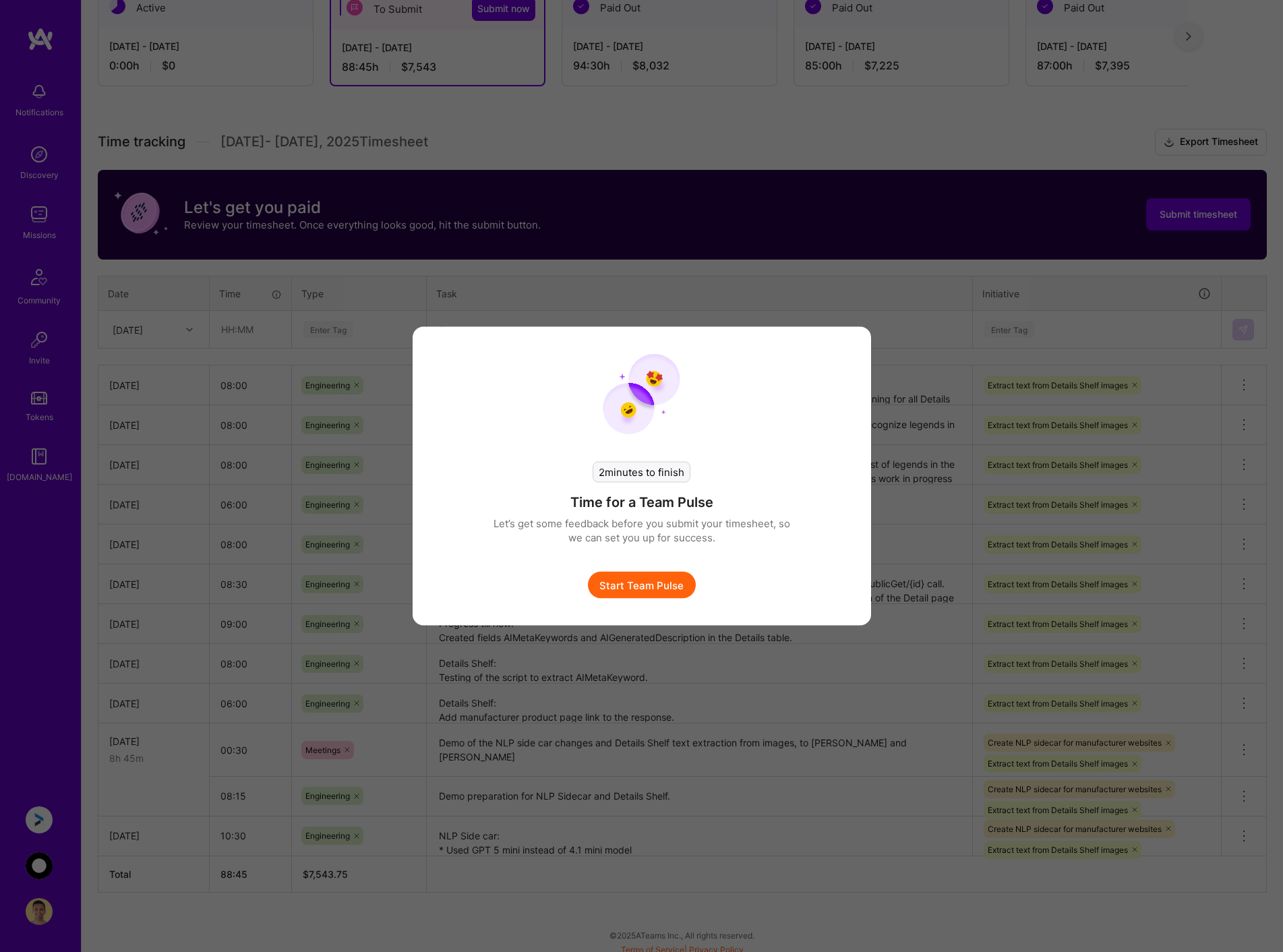
scroll to position [261, 0]
click at [658, 587] on button "Start Team Pulse" at bounding box center [646, 584] width 108 height 27
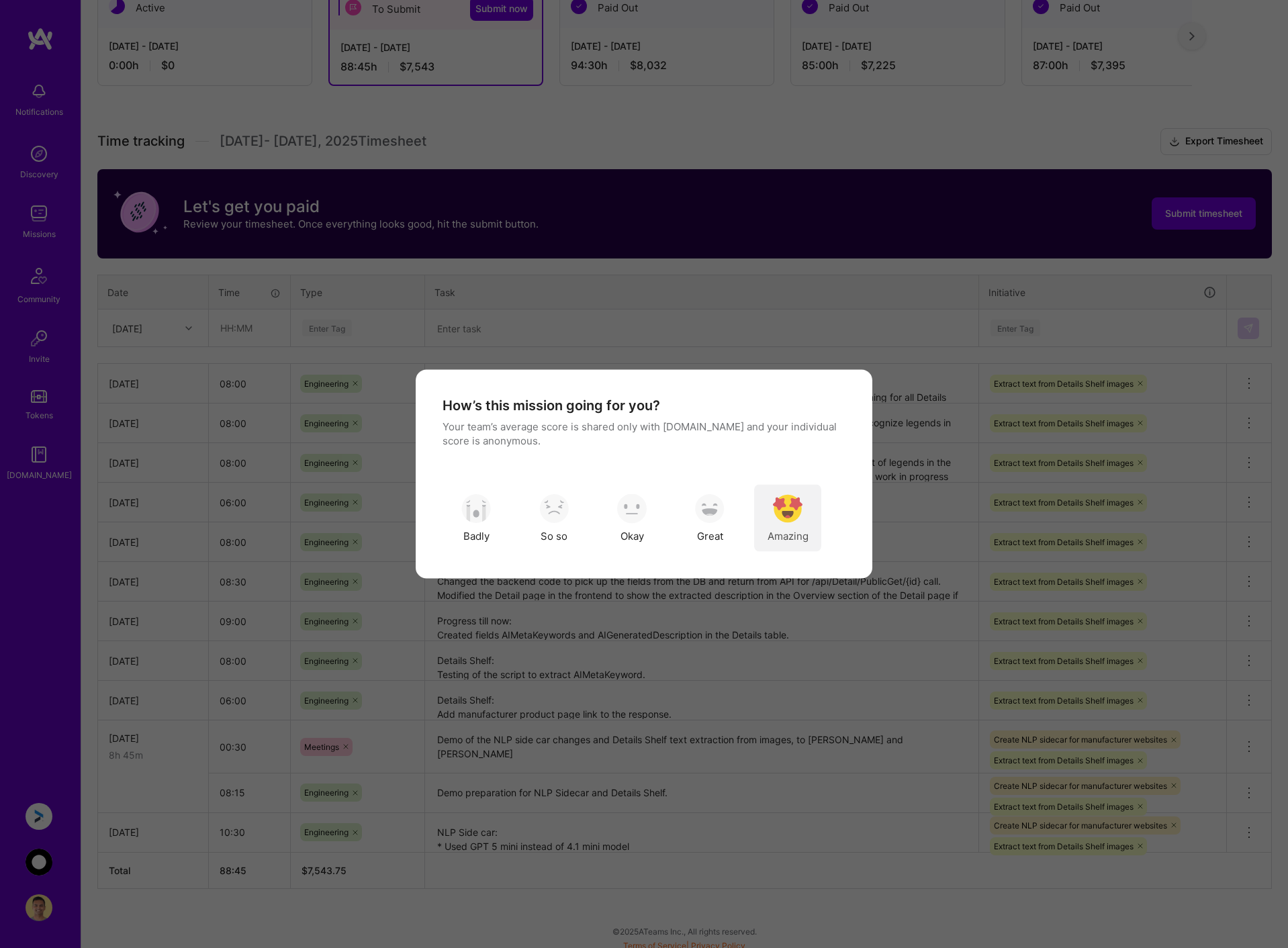
click at [798, 503] on img "modal" at bounding box center [788, 508] width 29 height 29
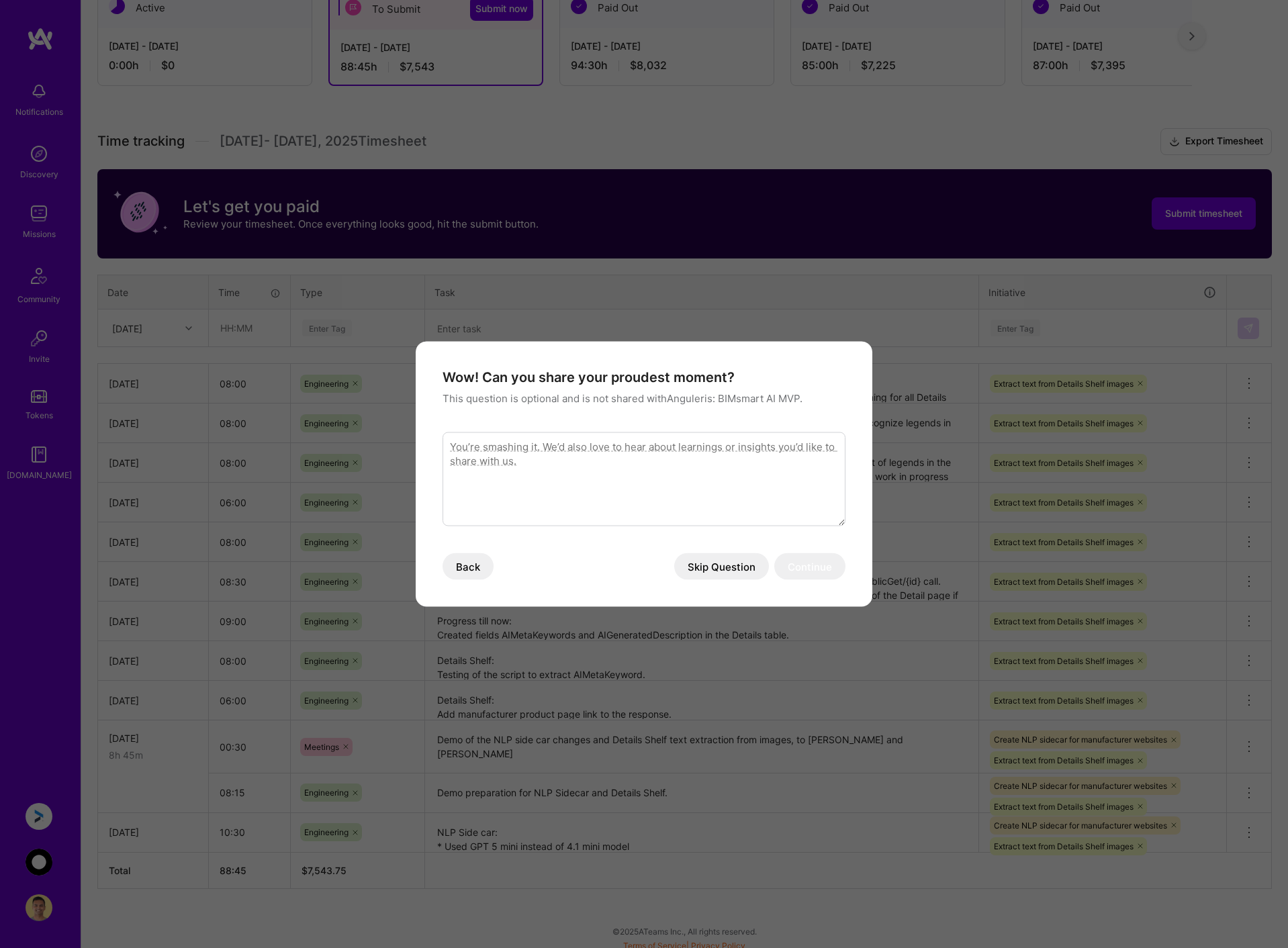
click at [734, 569] on button "Skip Question" at bounding box center [721, 566] width 95 height 27
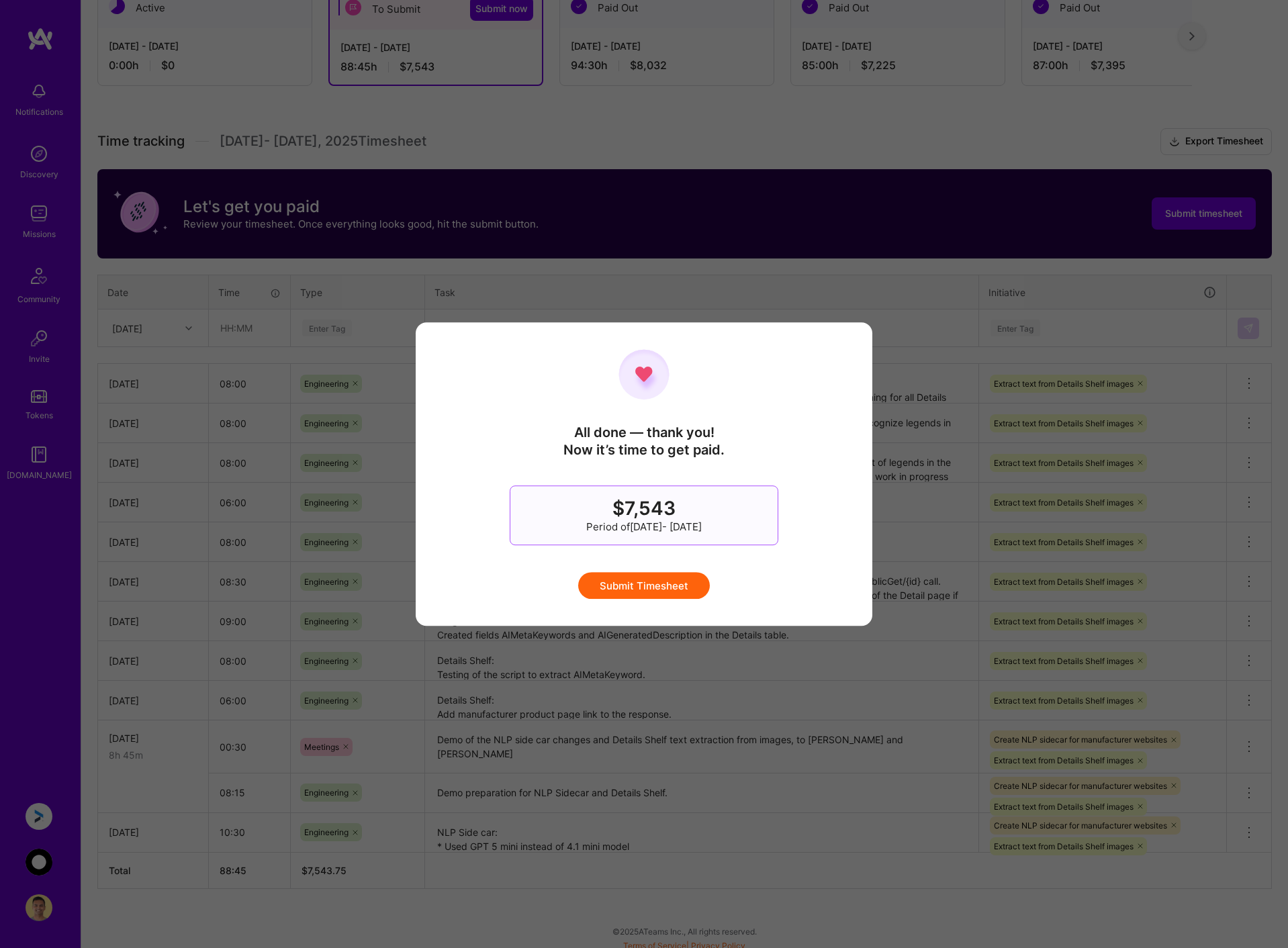
click at [645, 584] on button "Submit Timesheet" at bounding box center [644, 585] width 132 height 27
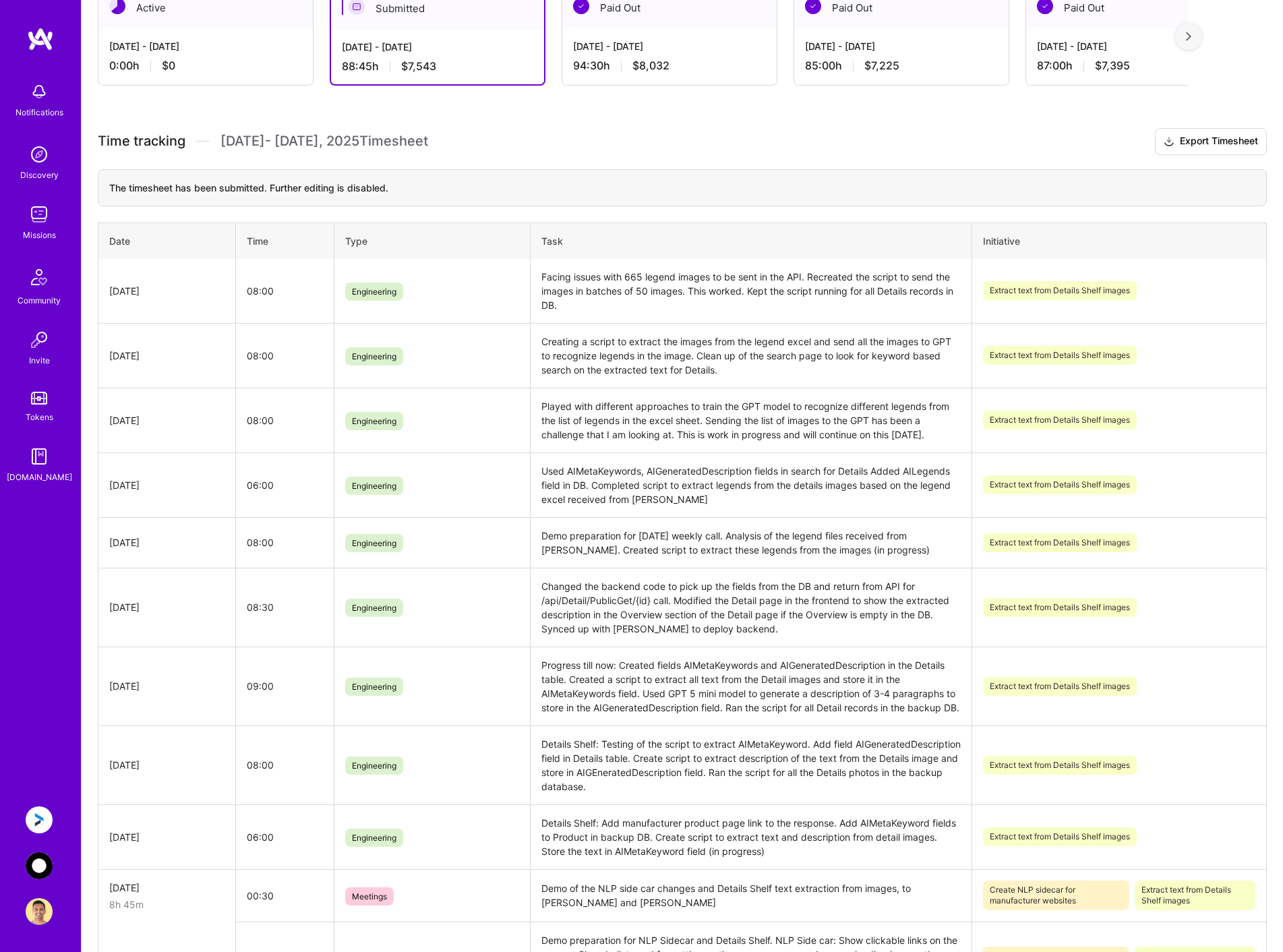
scroll to position [0, 0]
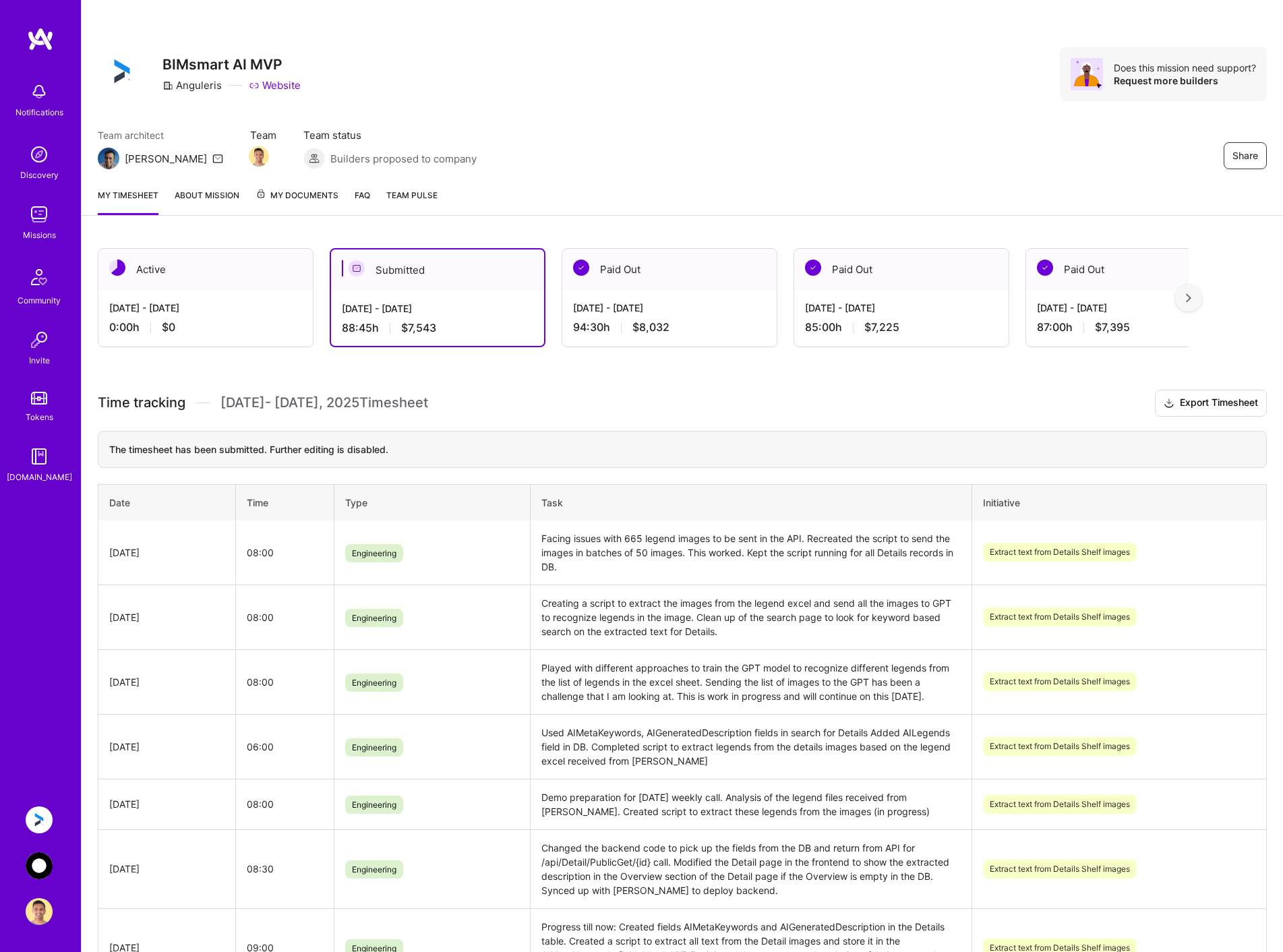
click at [1192, 294] on img at bounding box center [1189, 298] width 5 height 10
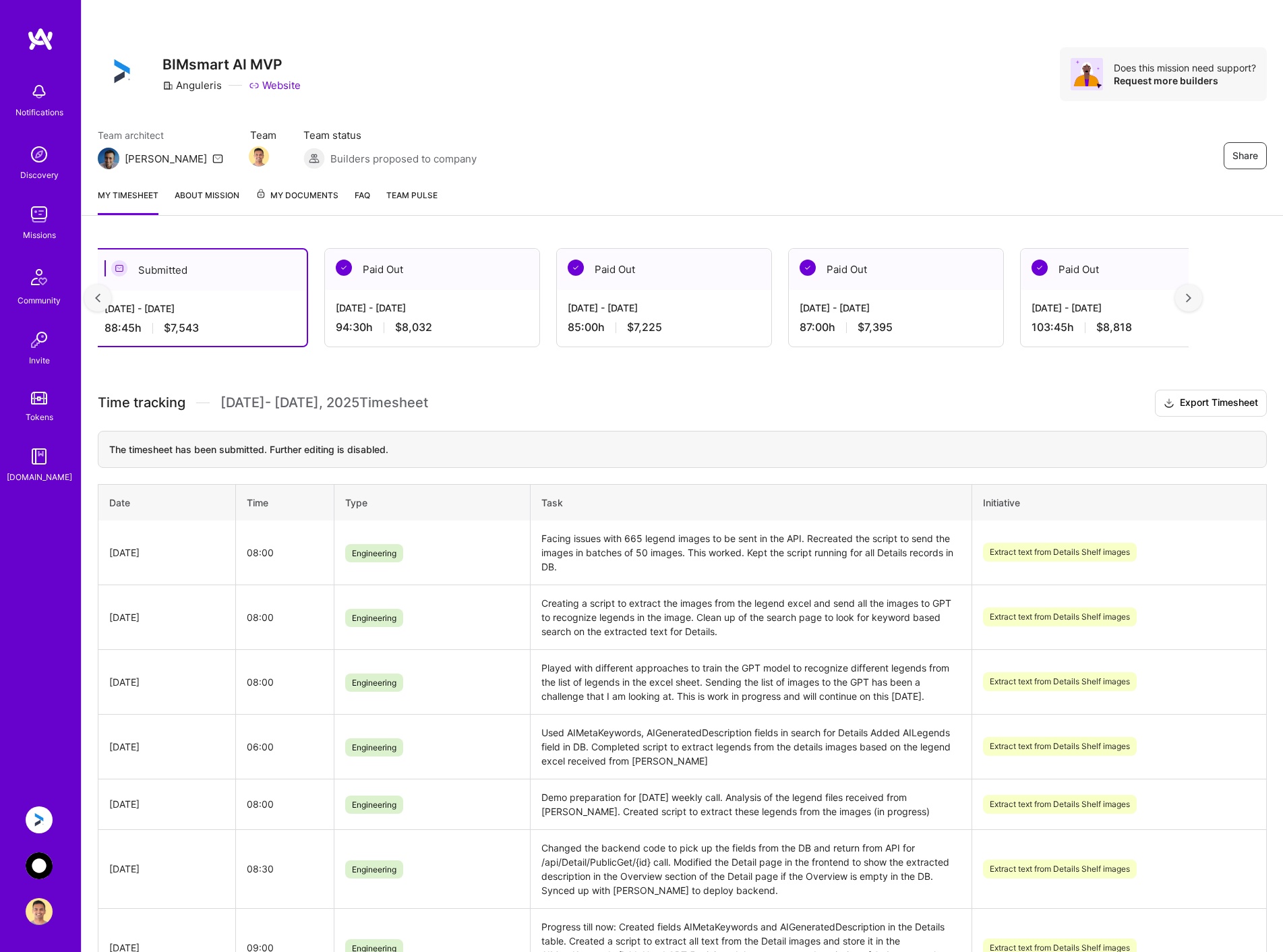
scroll to position [0, 244]
click at [1192, 294] on img at bounding box center [1189, 298] width 5 height 10
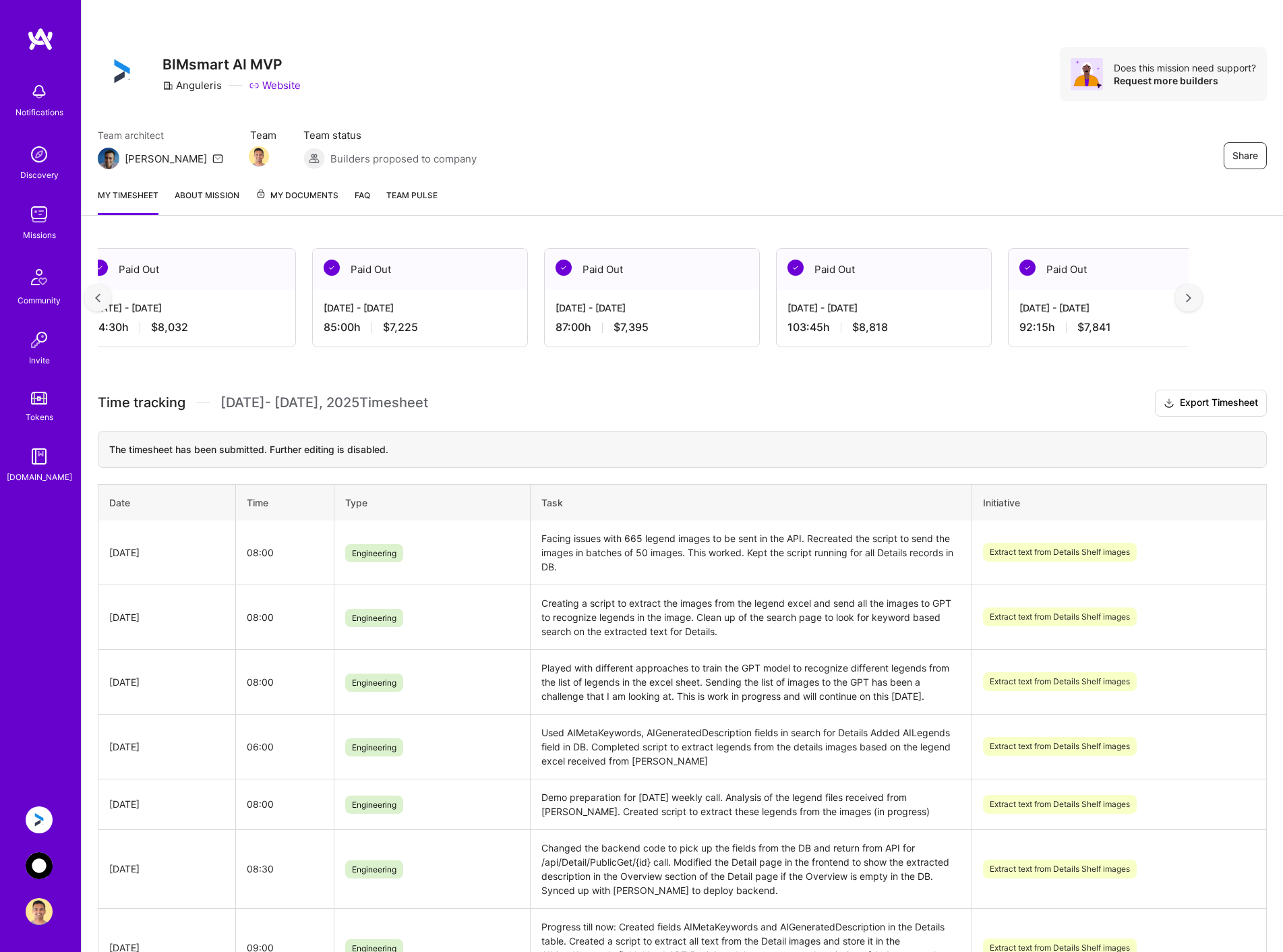
scroll to position [0, 488]
click at [1192, 294] on img at bounding box center [1189, 298] width 5 height 10
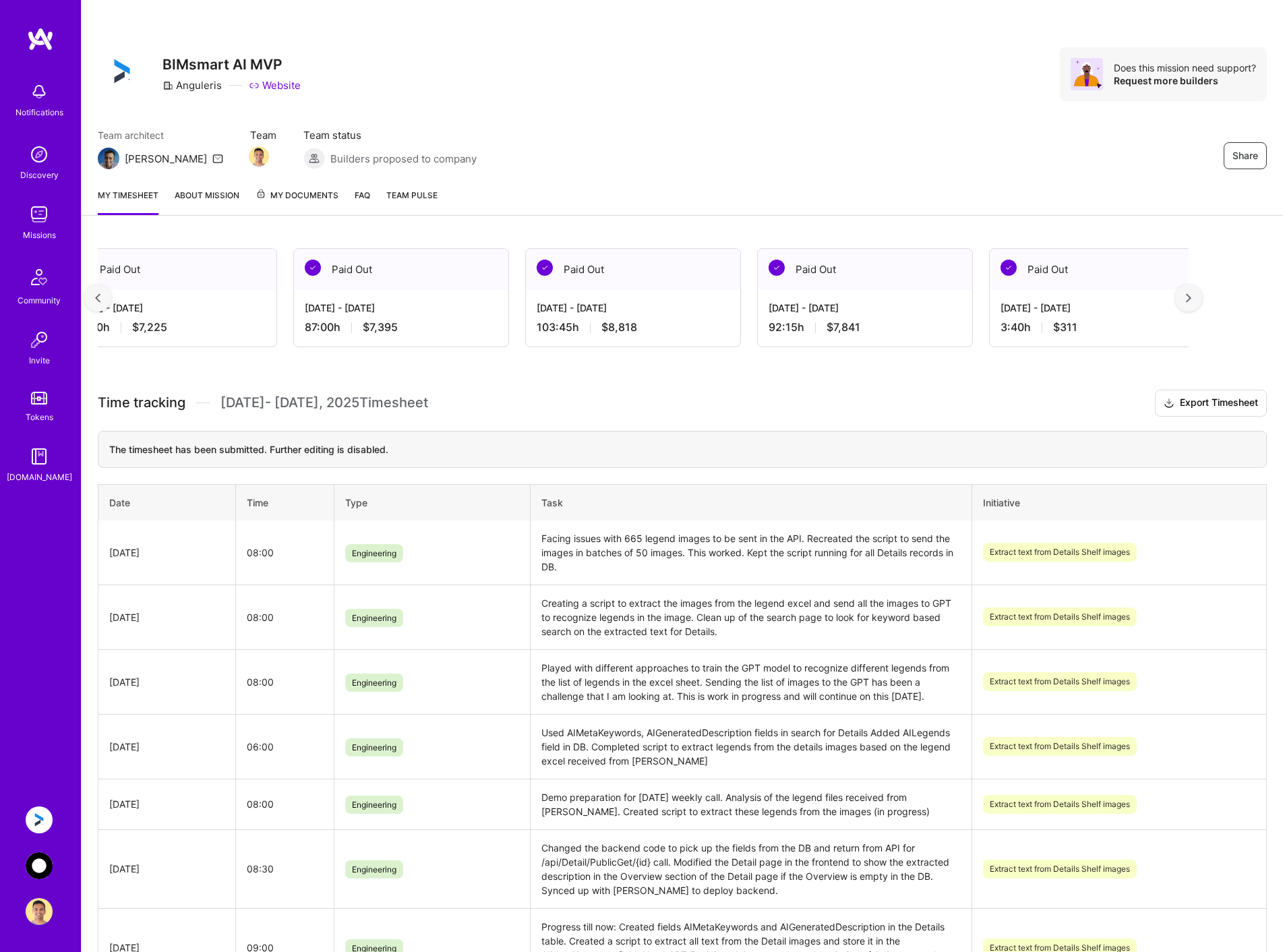
click at [1192, 294] on img at bounding box center [1189, 298] width 5 height 10
click at [90, 303] on div at bounding box center [98, 298] width 27 height 27
click at [94, 299] on div at bounding box center [98, 298] width 27 height 27
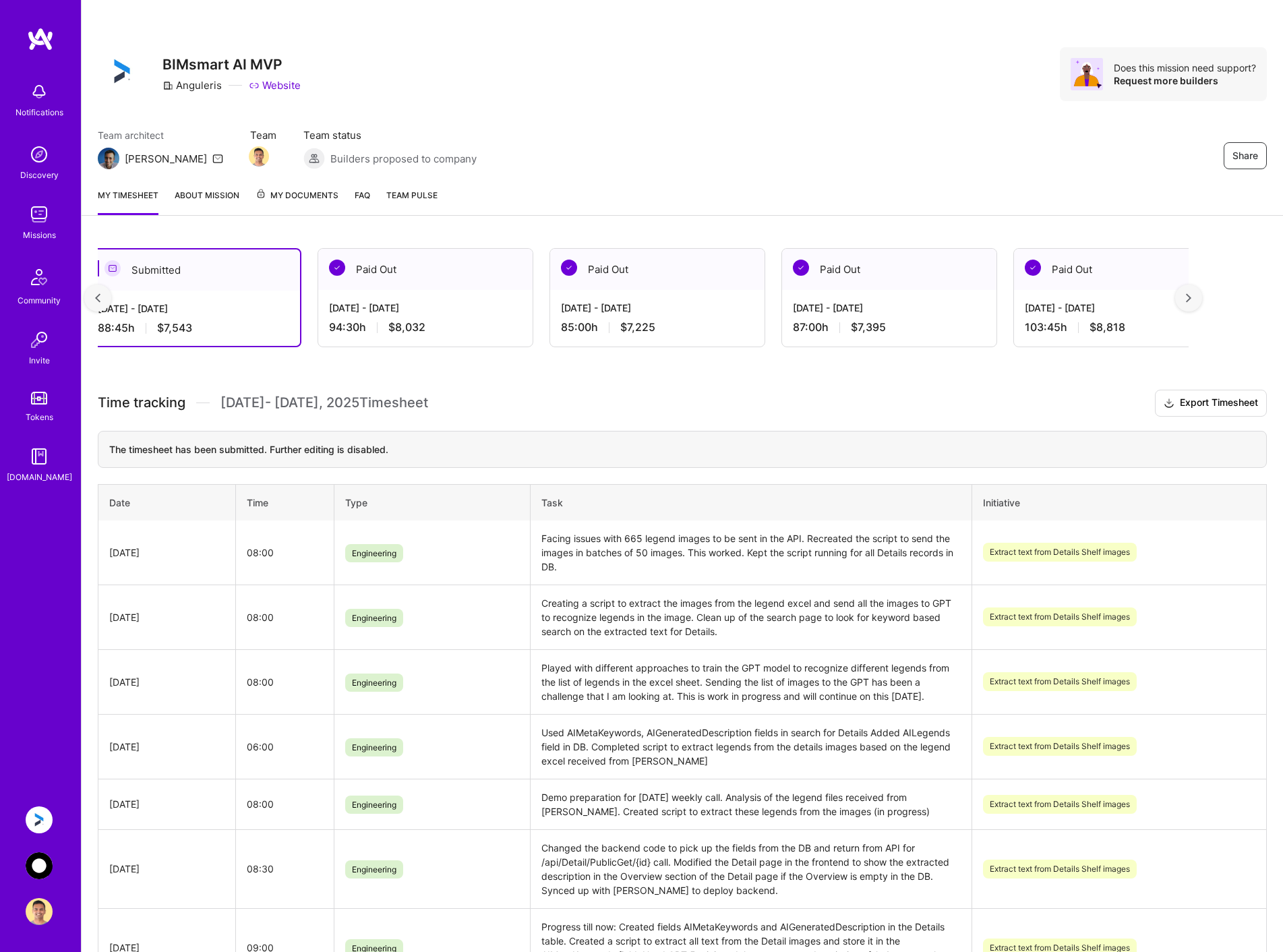
click at [94, 299] on div at bounding box center [98, 298] width 27 height 27
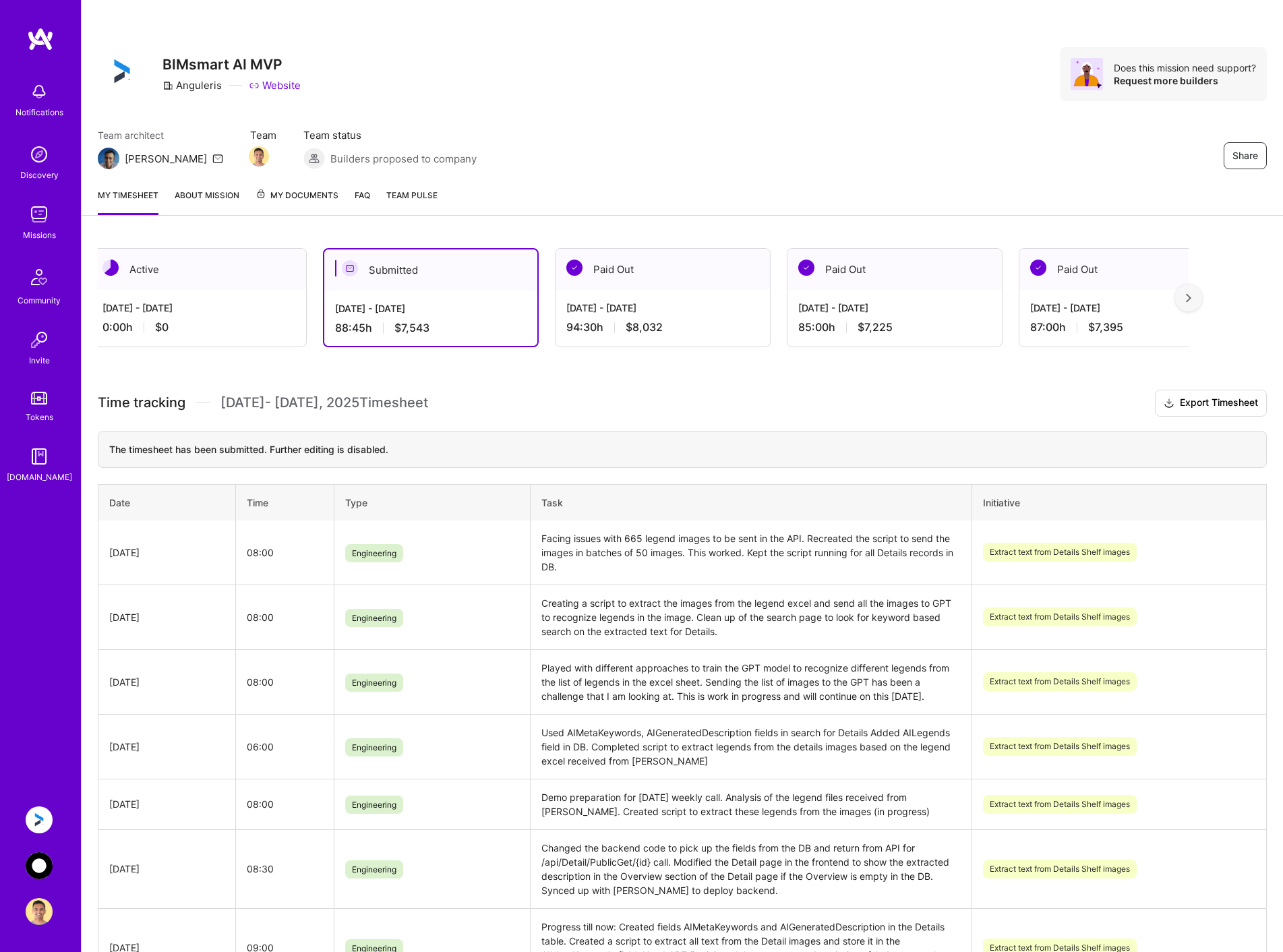
scroll to position [0, 0]
click at [40, 867] on img at bounding box center [38, 865] width 27 height 27
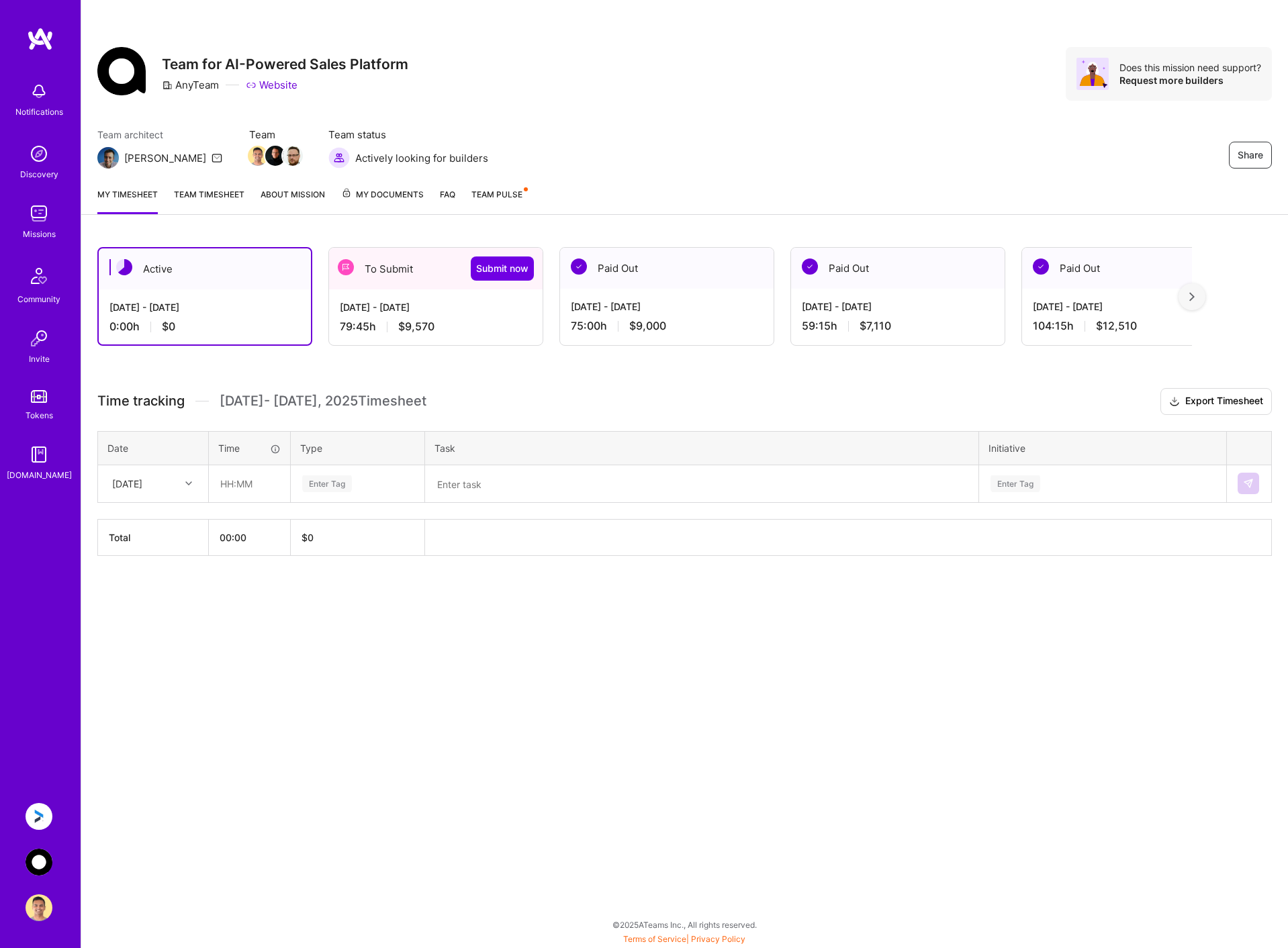
click at [444, 317] on div "[DATE] - [DATE] 79:45 h $9,570" at bounding box center [435, 317] width 213 height 55
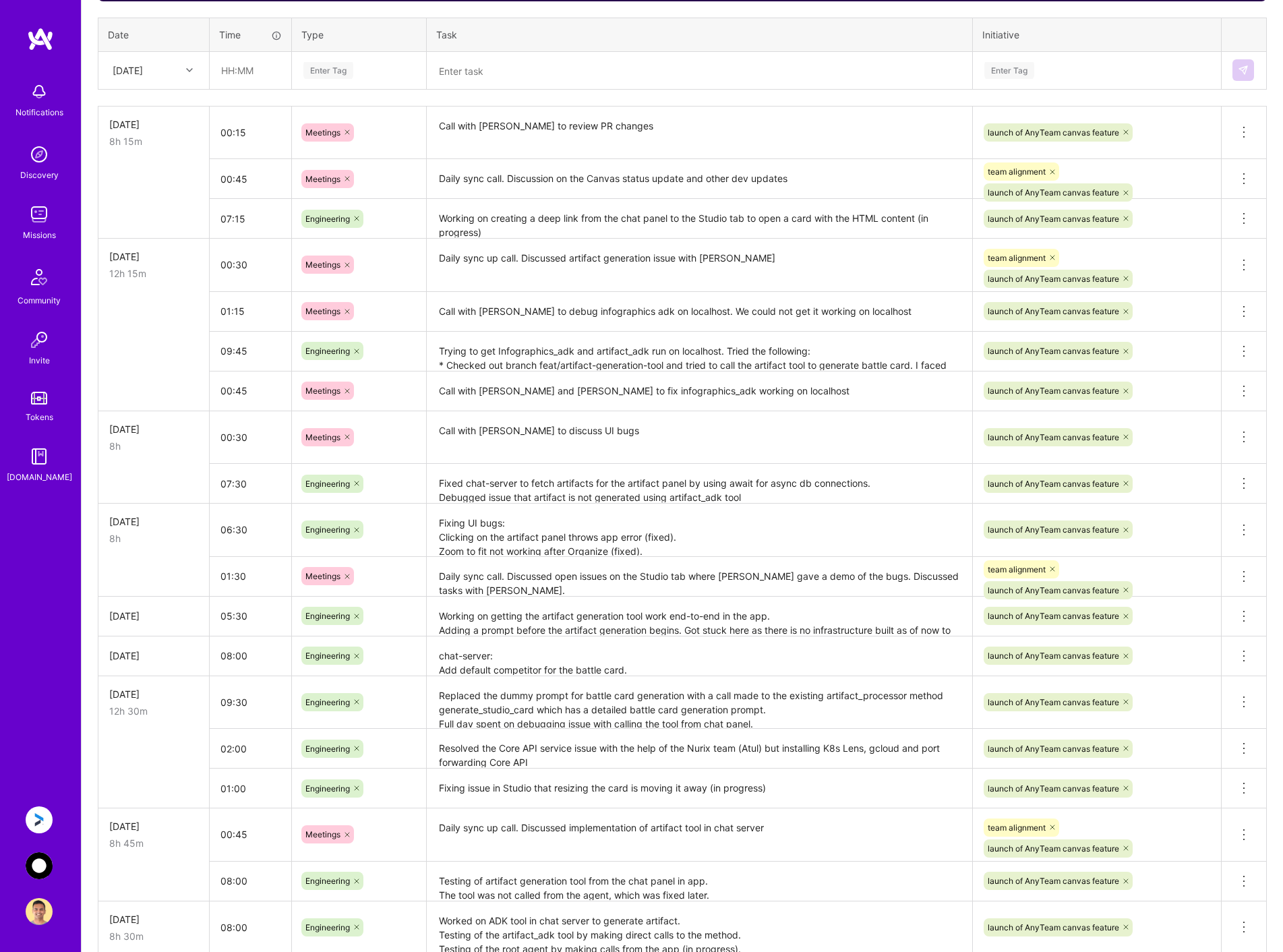
scroll to position [664, 0]
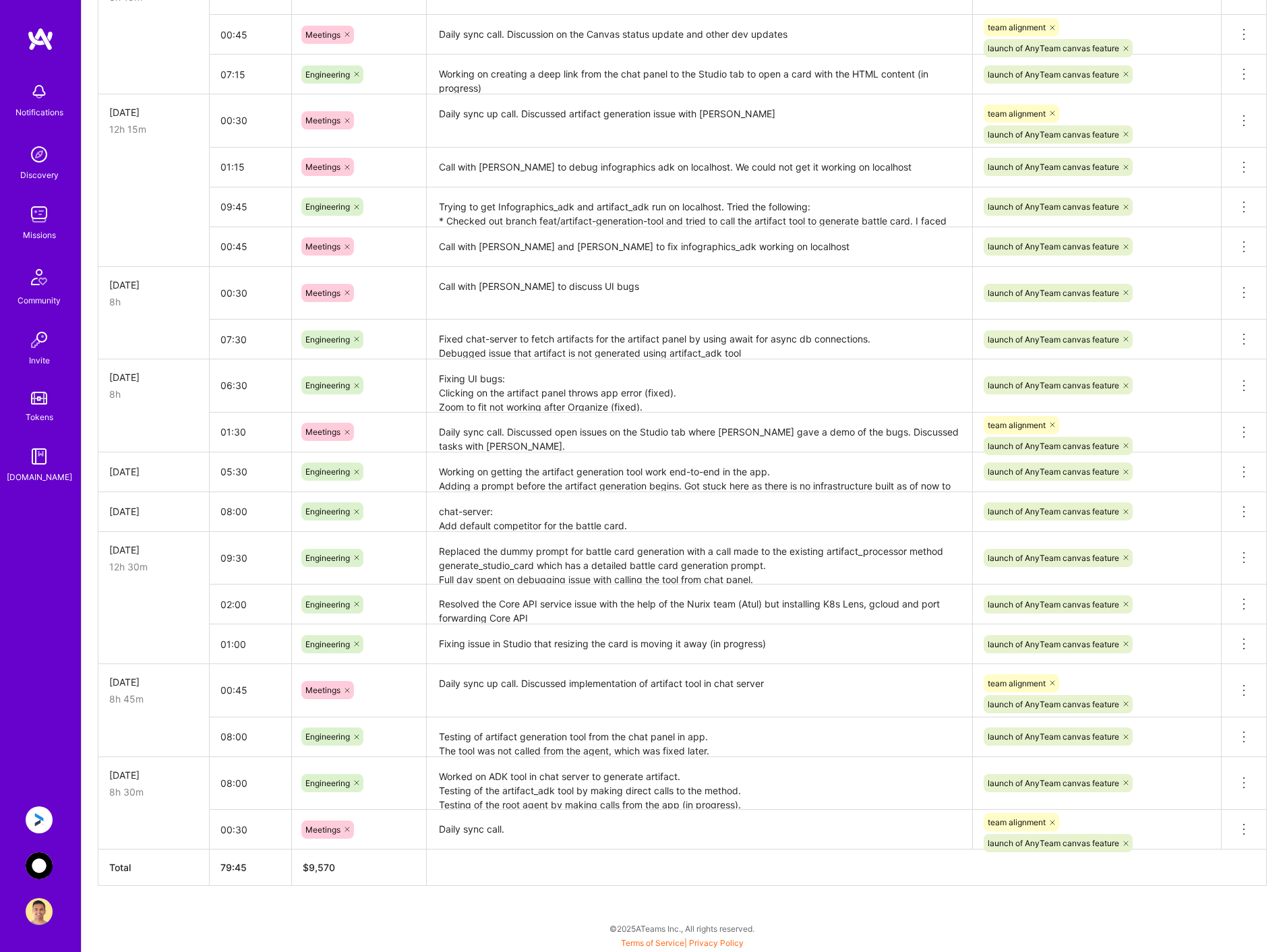
click at [38, 822] on img at bounding box center [38, 820] width 27 height 27
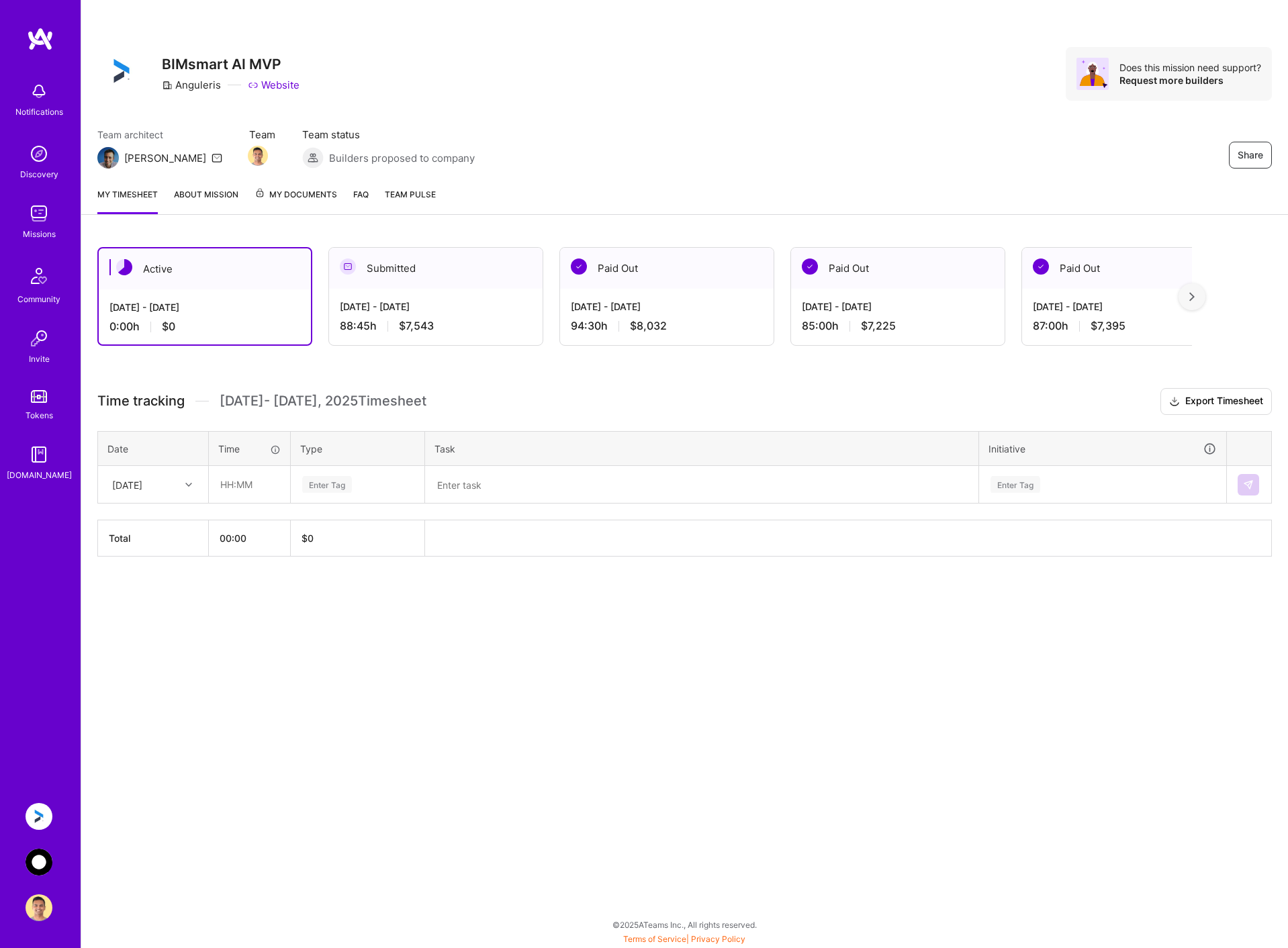
click at [471, 322] on div "88:45 h $7,543" at bounding box center [435, 326] width 192 height 14
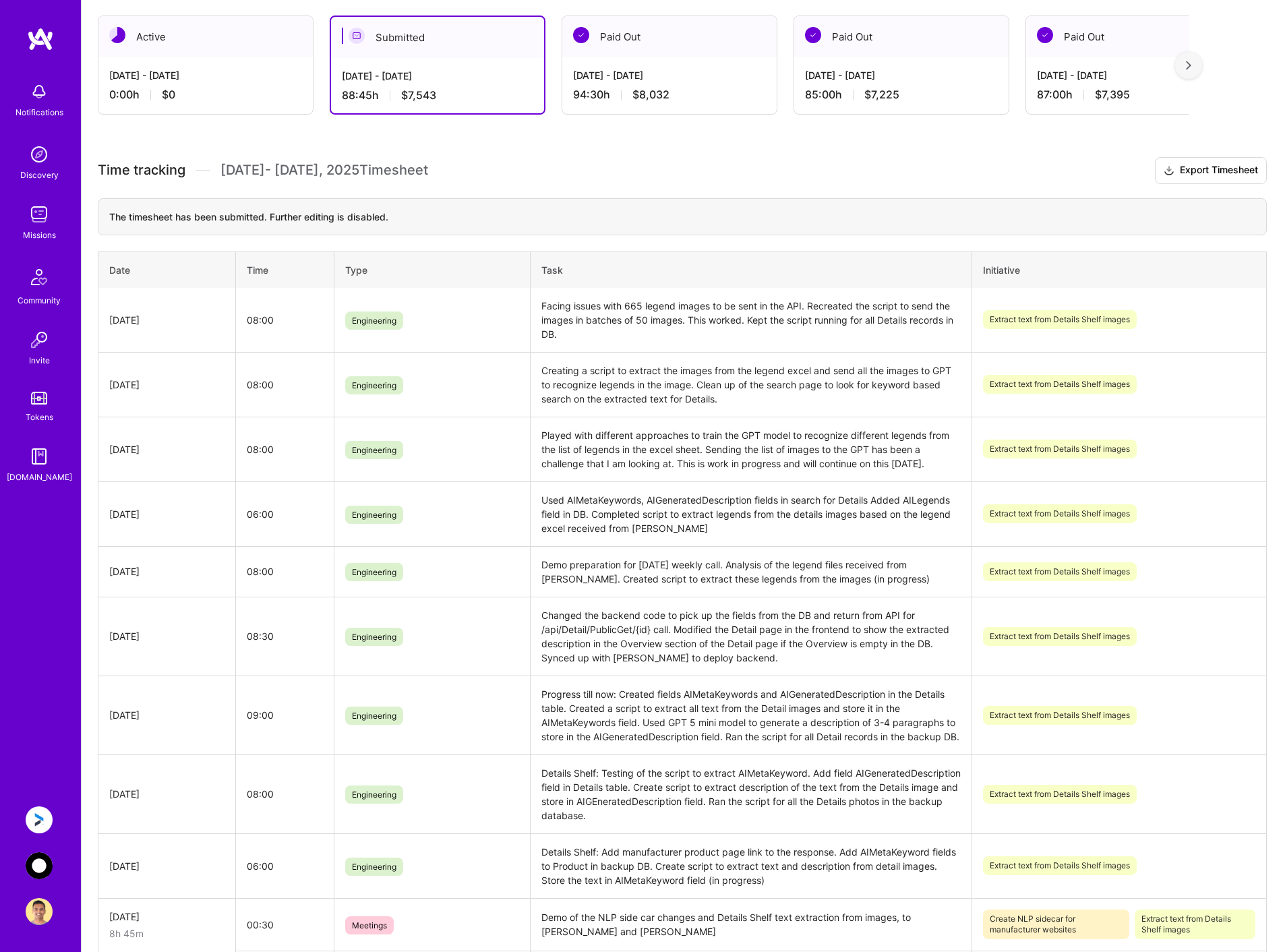
scroll to position [472, 0]
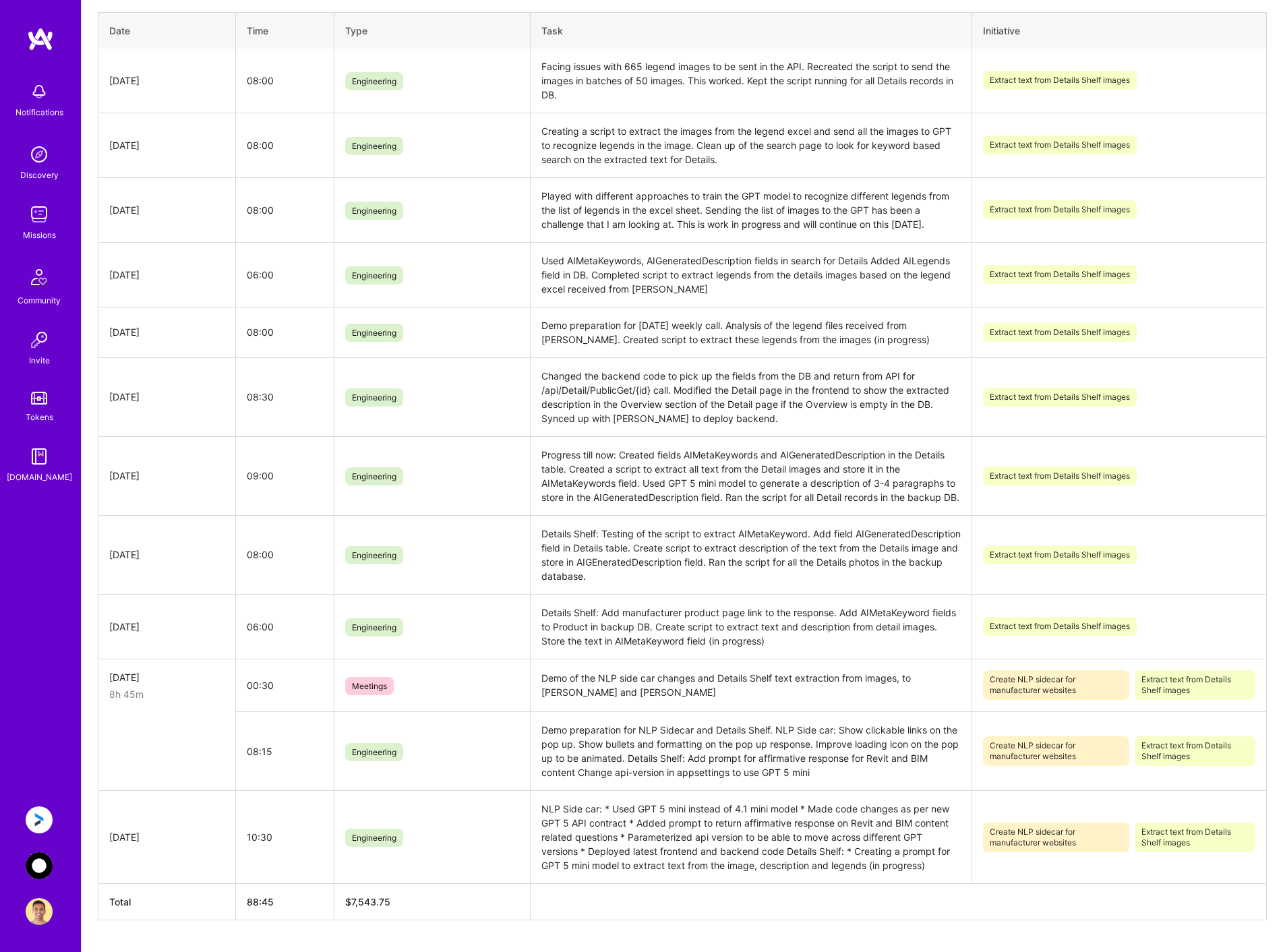
click at [32, 864] on img at bounding box center [38, 865] width 27 height 27
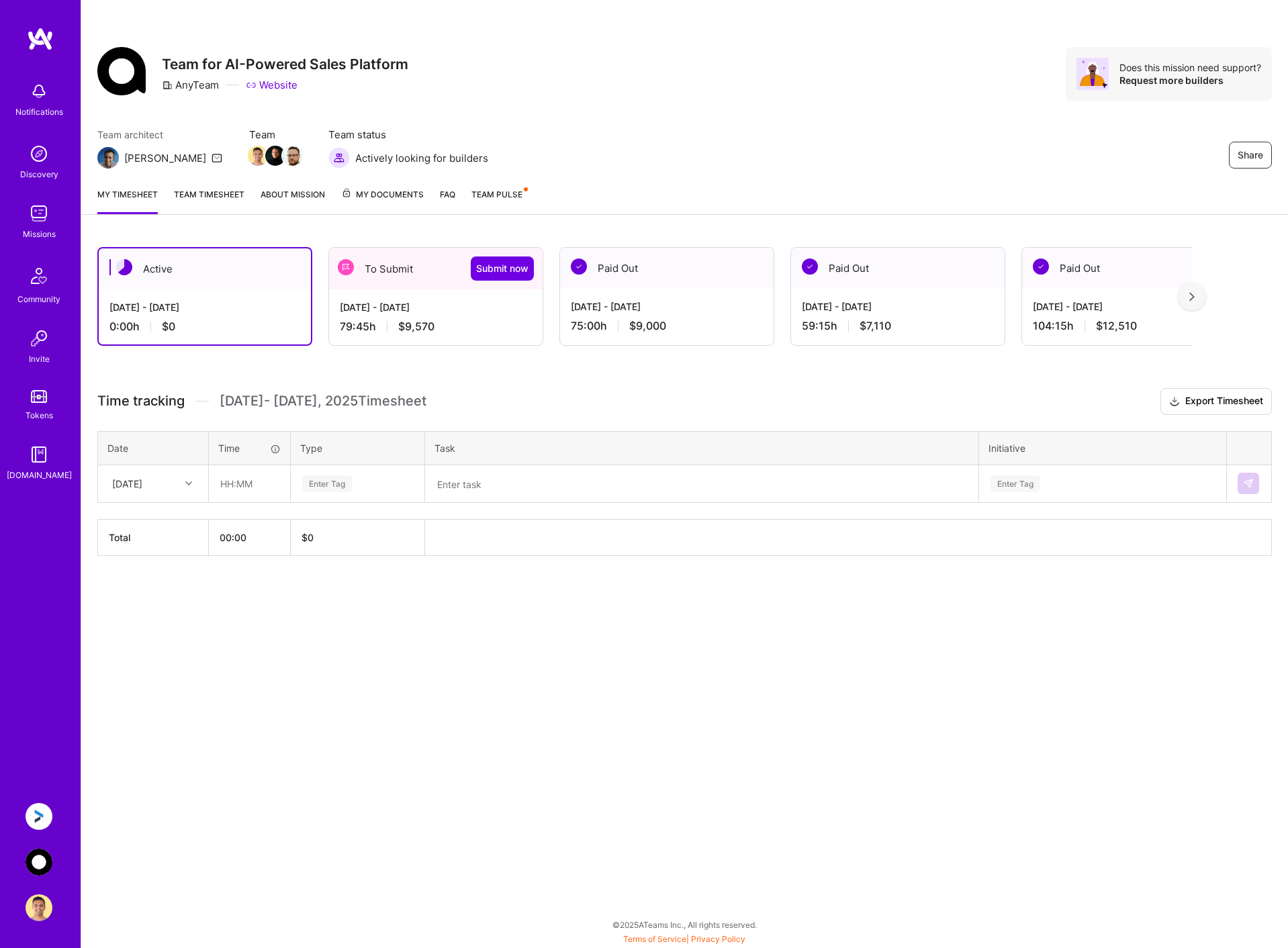
click at [477, 304] on div "[DATE] - [DATE]" at bounding box center [435, 307] width 192 height 14
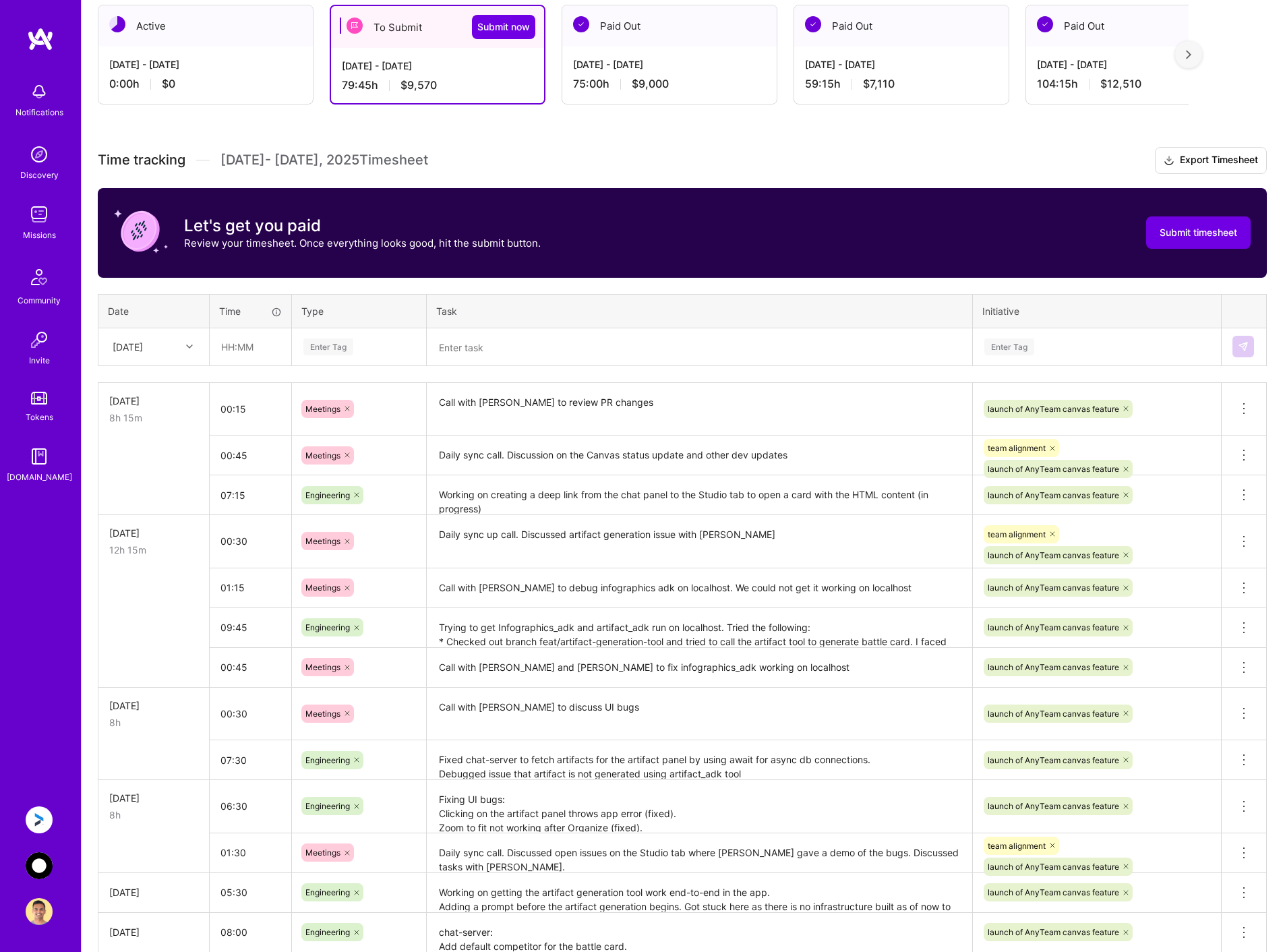
scroll to position [270, 0]
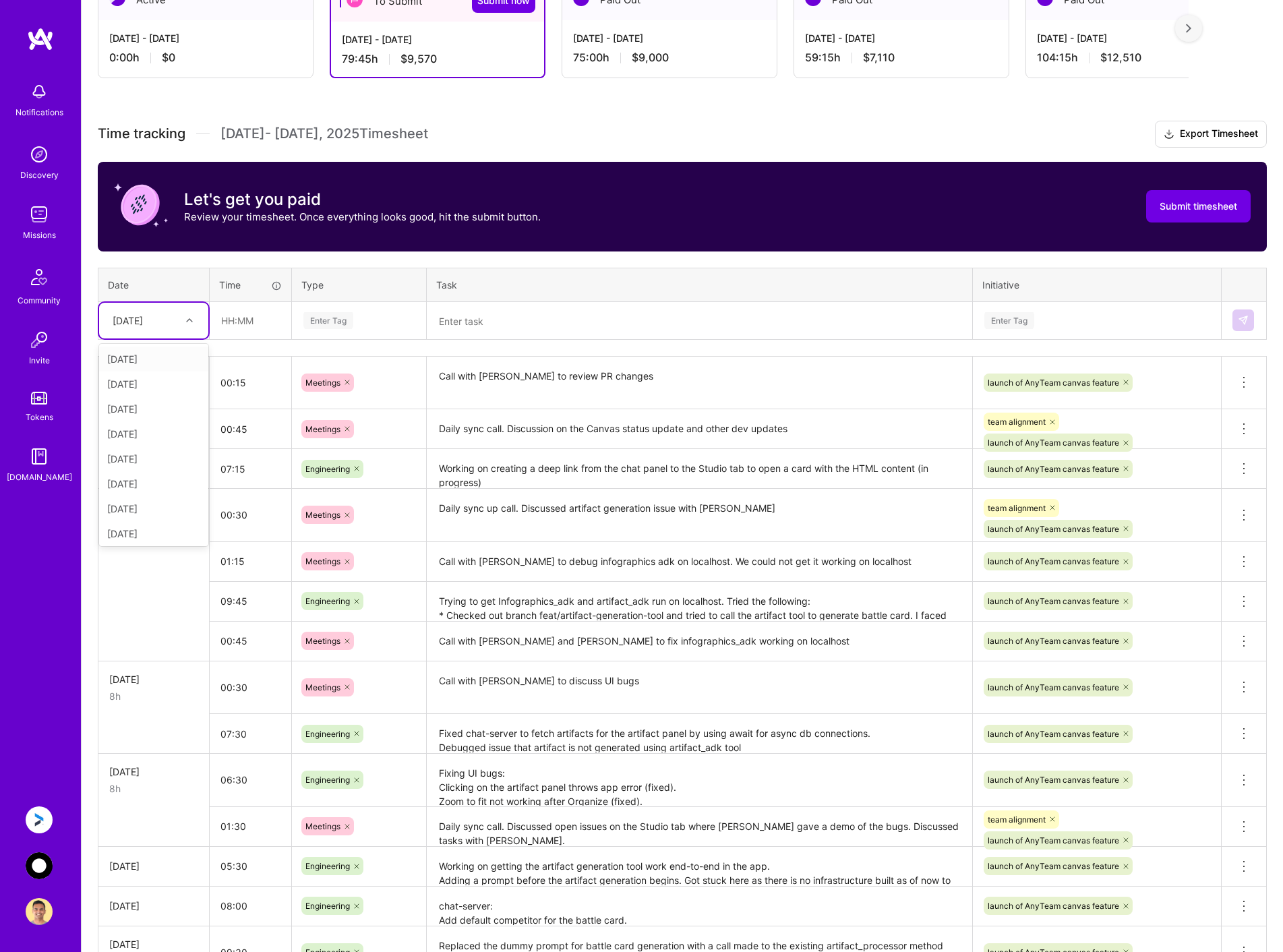
click at [174, 321] on div "[DATE]" at bounding box center [144, 321] width 75 height 23
click at [563, 283] on th "Task" at bounding box center [699, 284] width 546 height 34
click at [172, 314] on div "[DATE]" at bounding box center [144, 321] width 75 height 23
click at [577, 259] on div "Time tracking [DATE] - [DATE] Timesheet Export Timesheet Let's get you paid Rev…" at bounding box center [682, 700] width 1169 height 1159
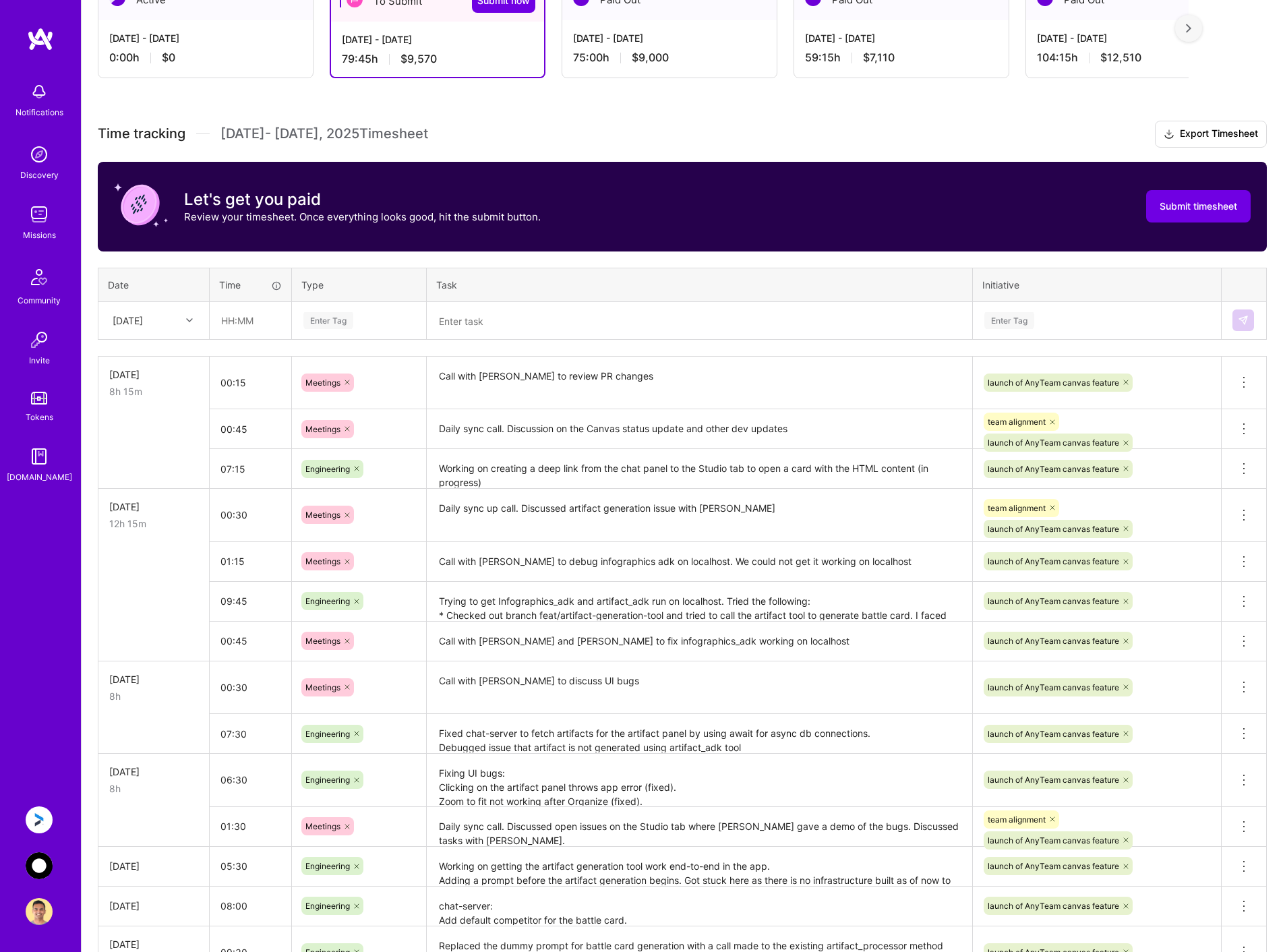
click at [143, 317] on div "[DATE]" at bounding box center [127, 321] width 30 height 14
click at [151, 500] on div "[DATE]" at bounding box center [153, 506] width 109 height 25
click at [253, 318] on input "text" at bounding box center [251, 321] width 80 height 36
type input "04:30"
click at [382, 320] on div "Enter Tag" at bounding box center [359, 320] width 114 height 17
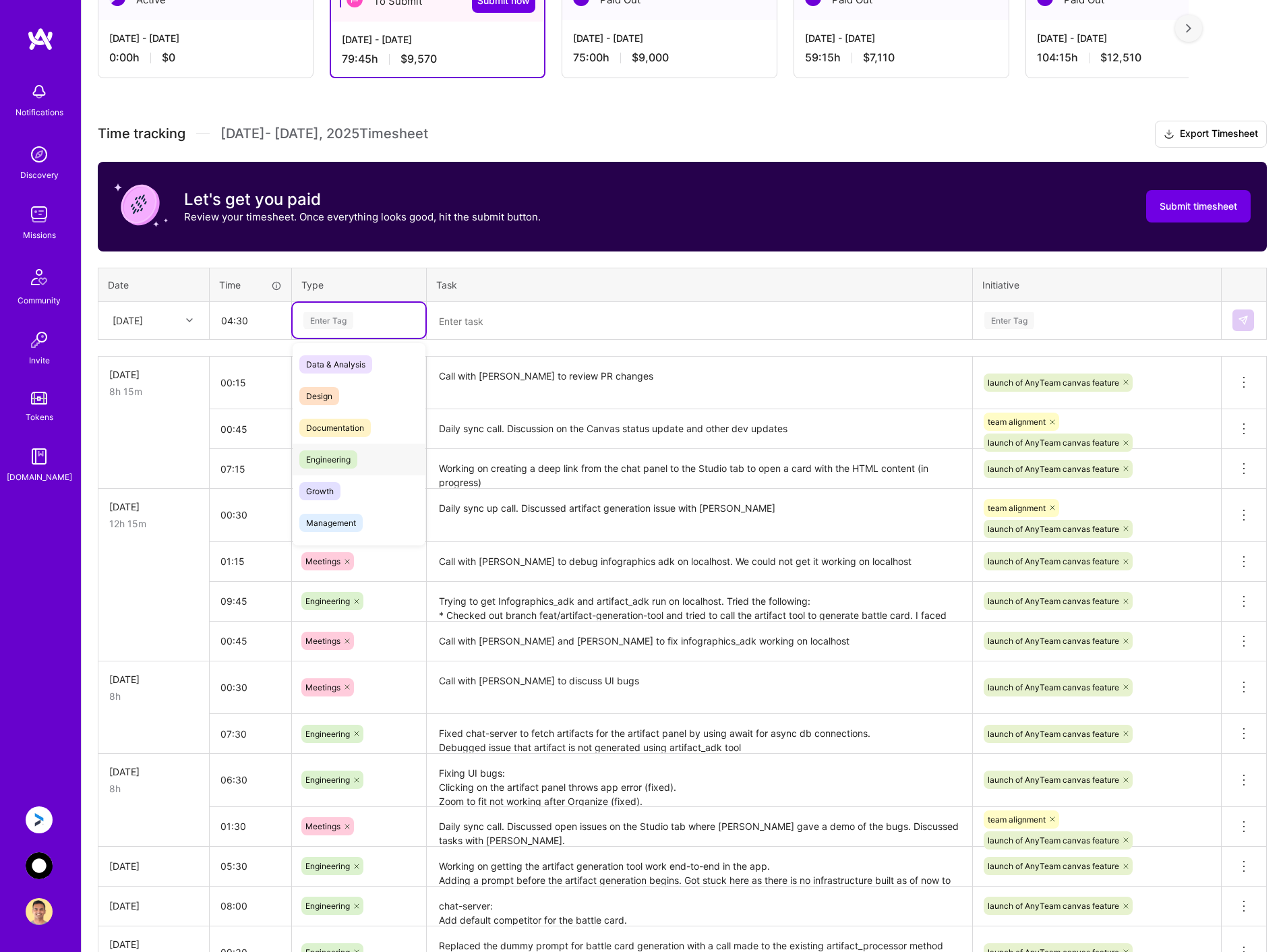
click at [351, 463] on span "Engineering" at bounding box center [328, 459] width 58 height 18
click at [485, 316] on textarea at bounding box center [699, 321] width 543 height 35
